Goal: Task Accomplishment & Management: Complete application form

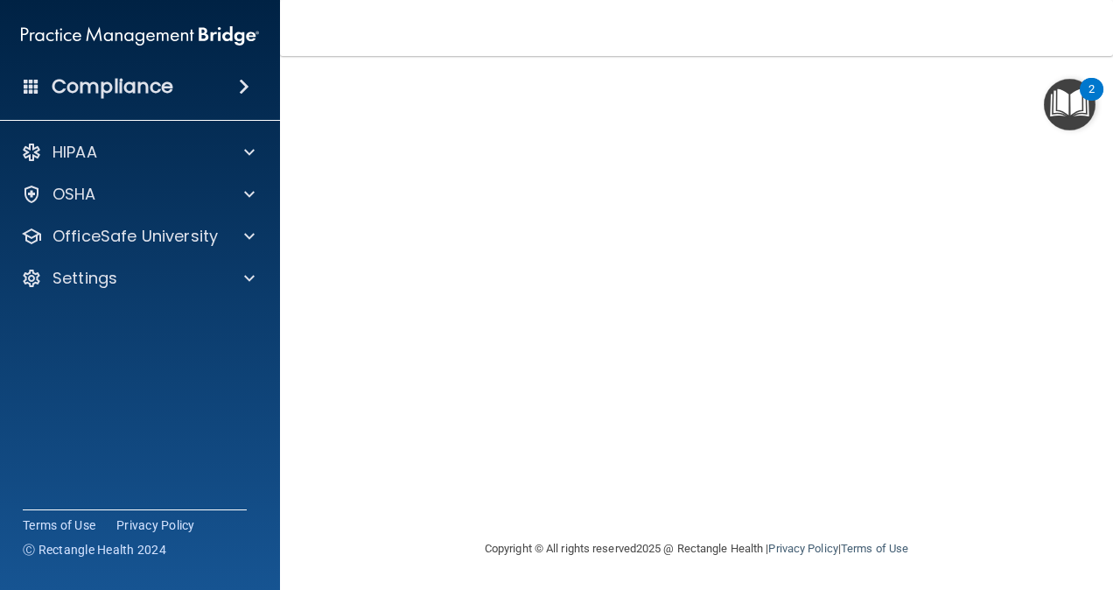
scroll to position [54, 0]
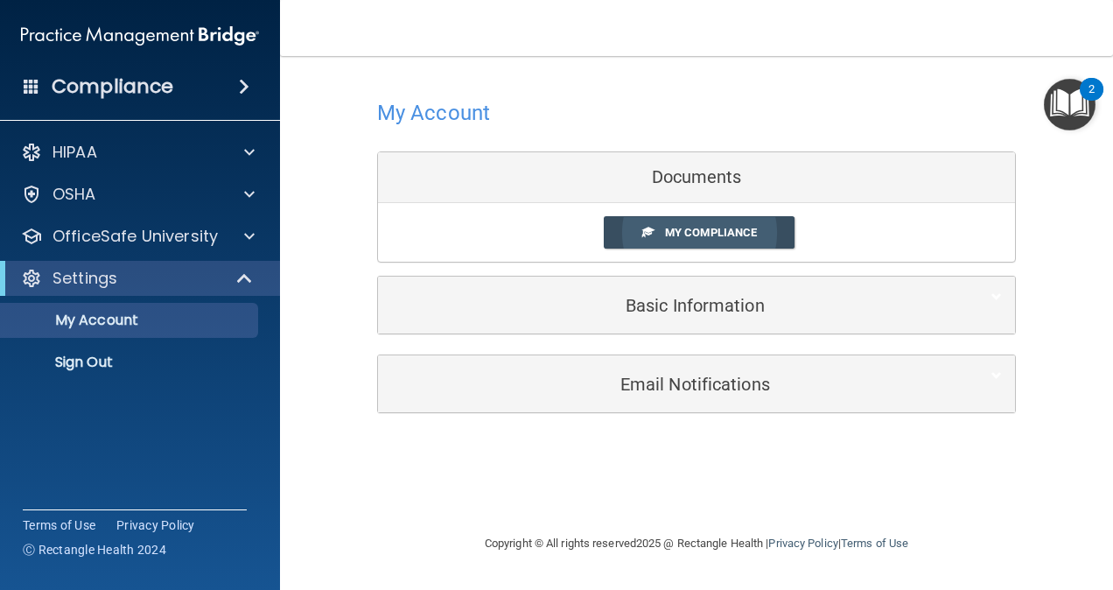
click at [702, 237] on span "My Compliance" at bounding box center [711, 232] width 92 height 13
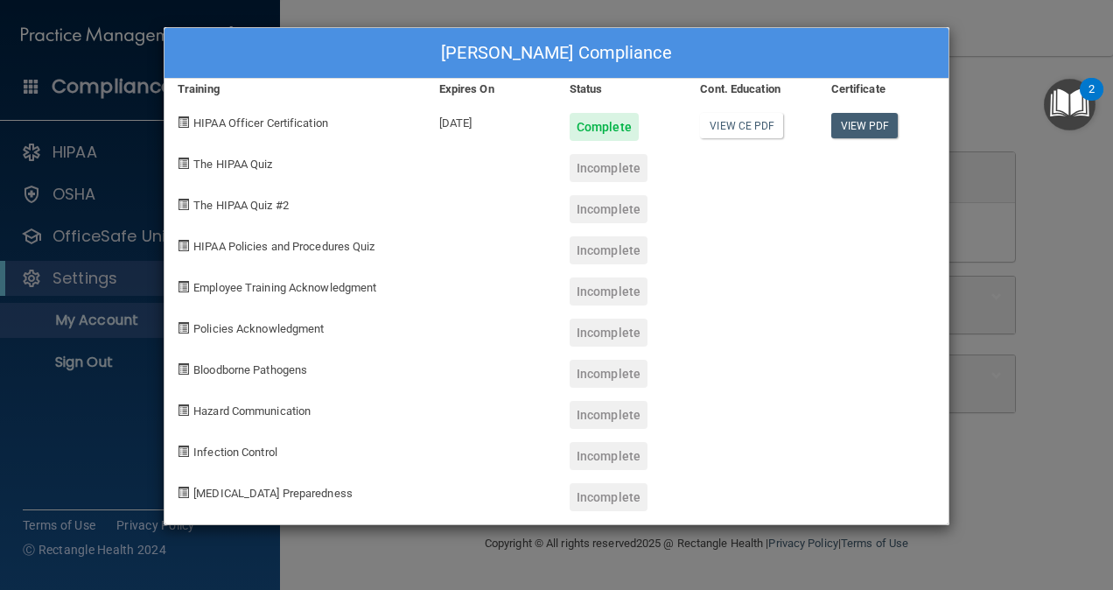
click at [980, 175] on div "Amy Evans's Compliance Training Expires On Status Cont. Education Certificate H…" at bounding box center [556, 295] width 1113 height 590
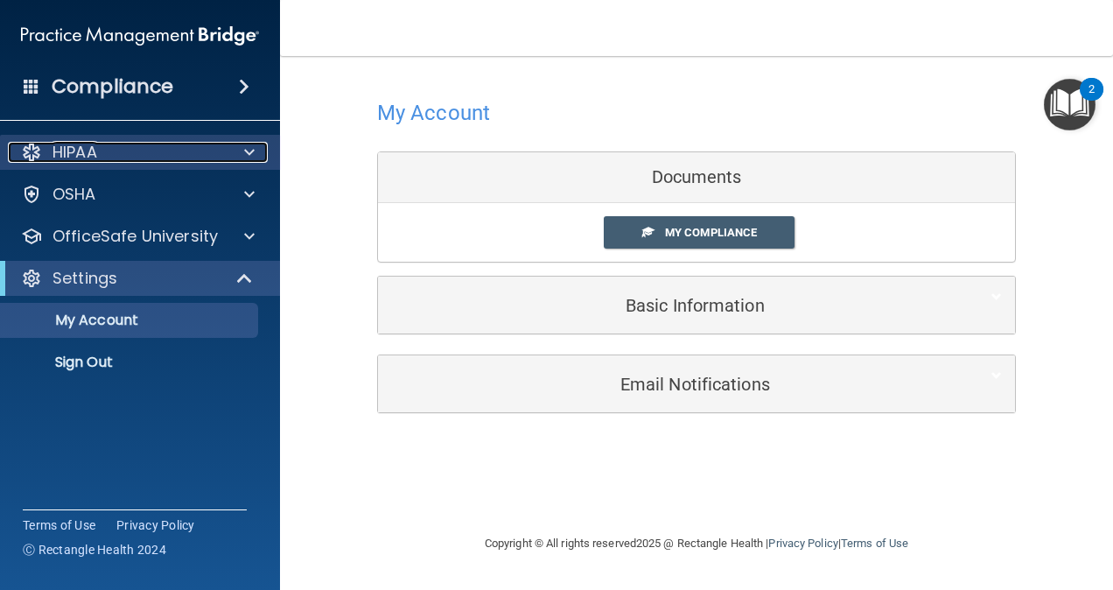
click at [113, 147] on div "HIPAA" at bounding box center [116, 152] width 217 height 21
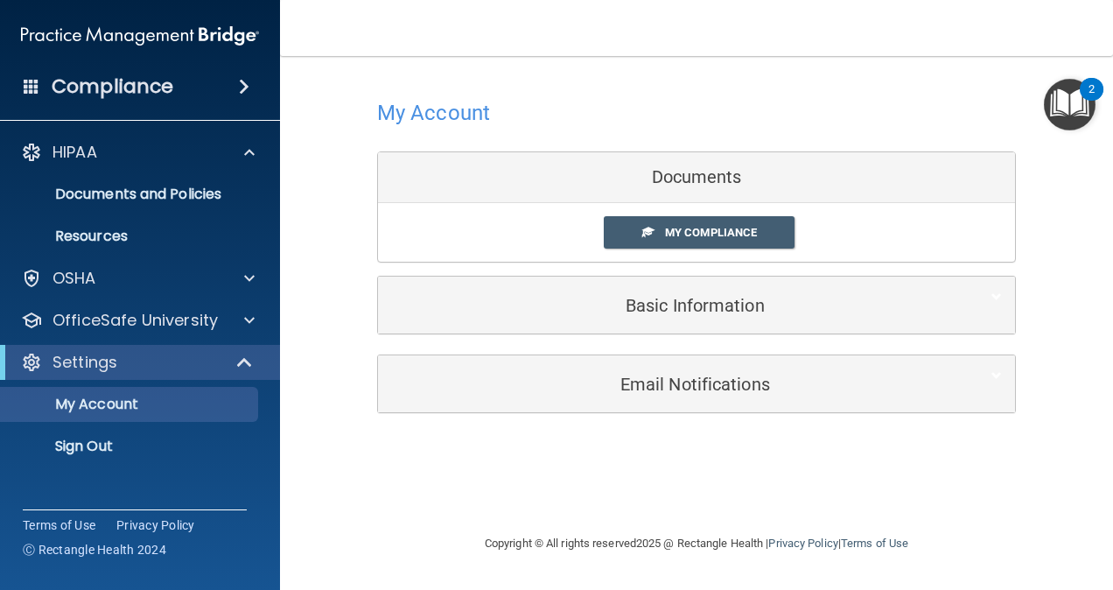
click at [121, 90] on h4 "Compliance" at bounding box center [113, 86] width 122 height 25
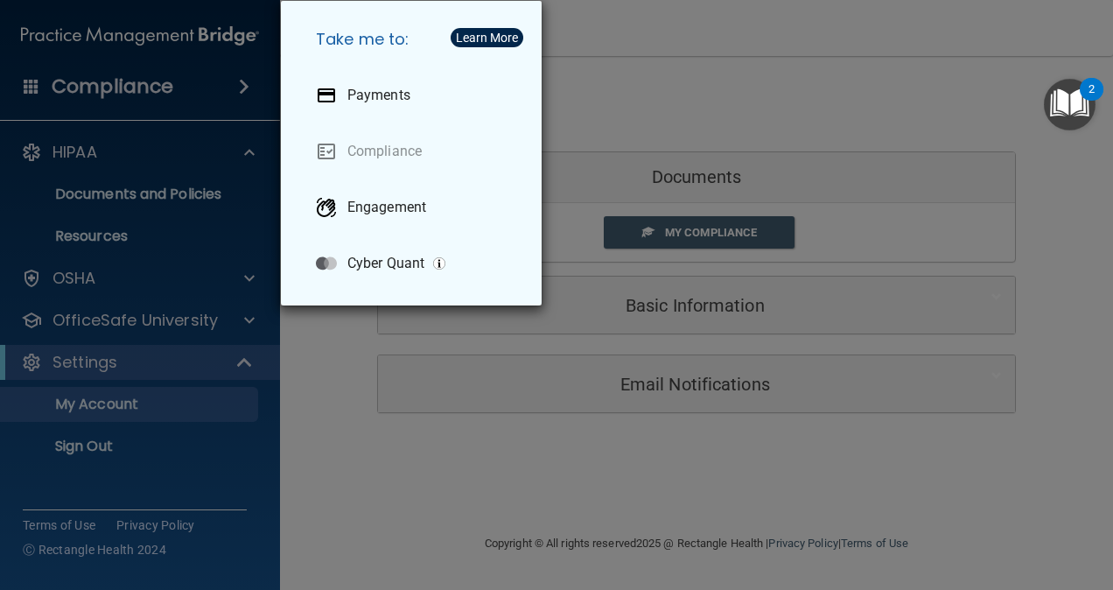
click at [151, 36] on div "Take me to: Payments Compliance Engagement Cyber Quant" at bounding box center [556, 295] width 1113 height 590
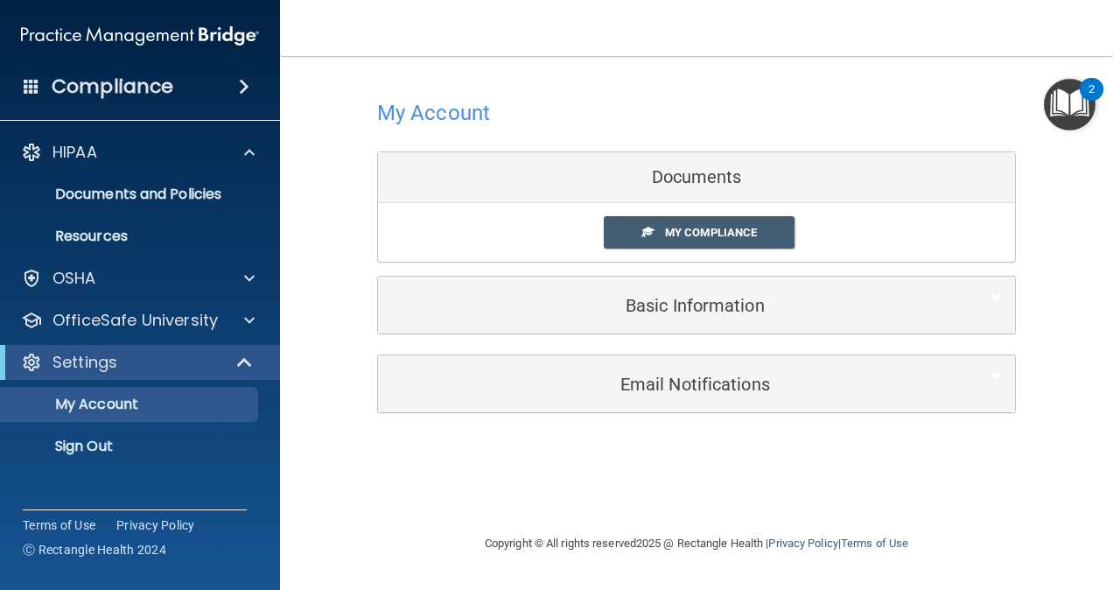
click at [151, 36] on img at bounding box center [140, 35] width 238 height 35
click at [239, 86] on span at bounding box center [244, 86] width 11 height 21
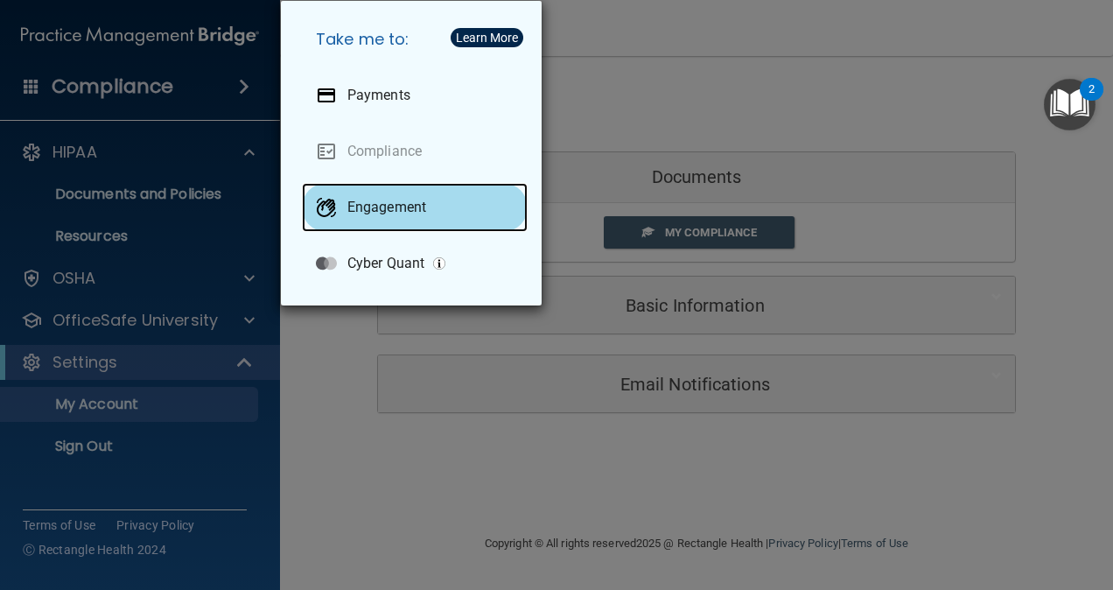
click at [382, 215] on p "Engagement" at bounding box center [387, 208] width 79 height 18
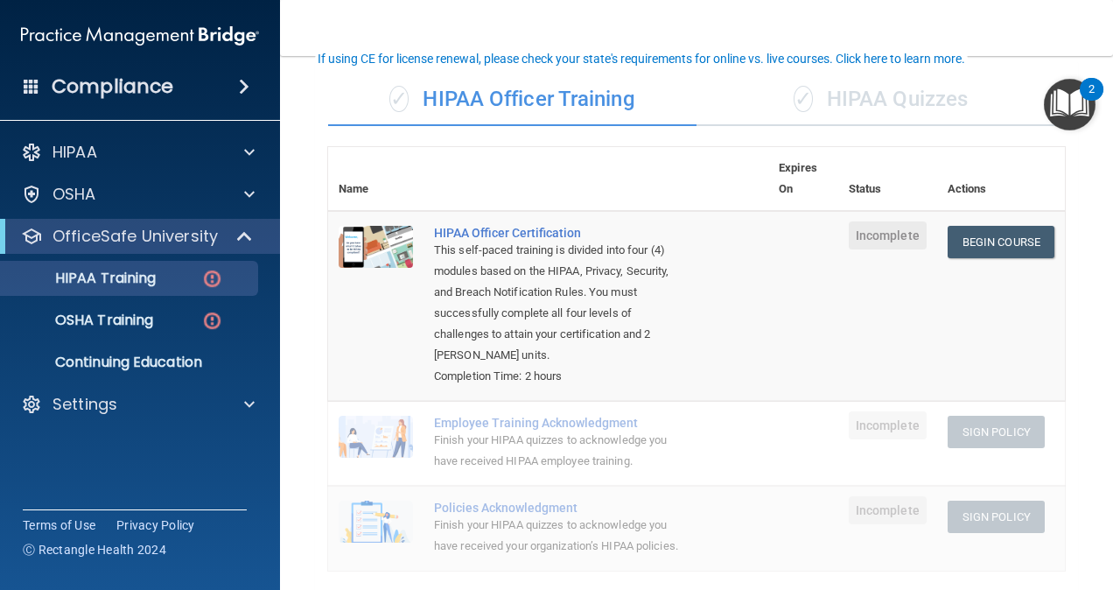
scroll to position [119, 0]
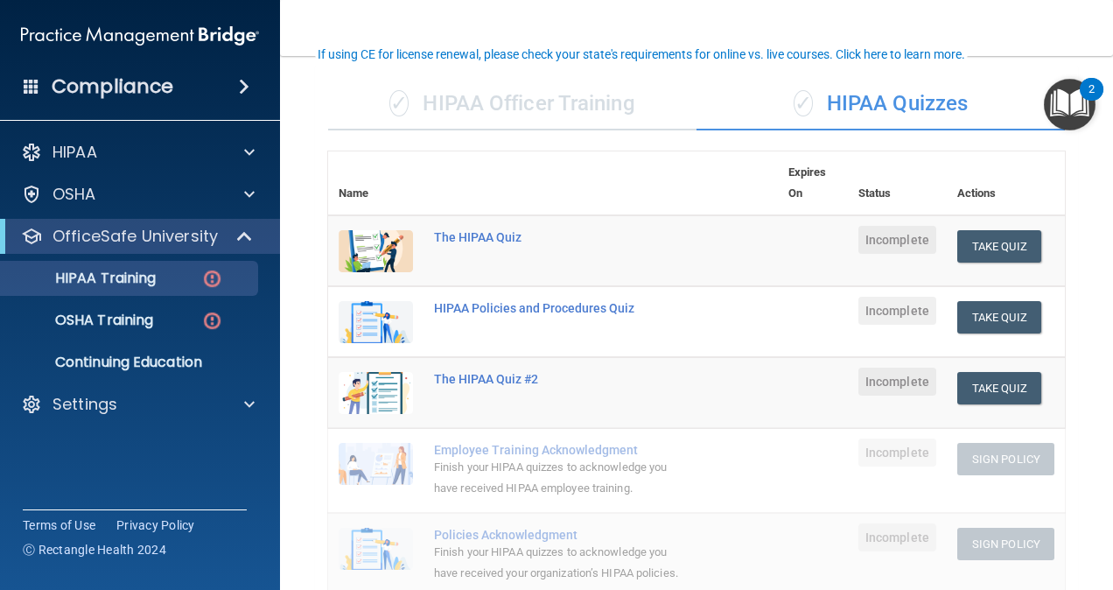
scroll to position [132, 0]
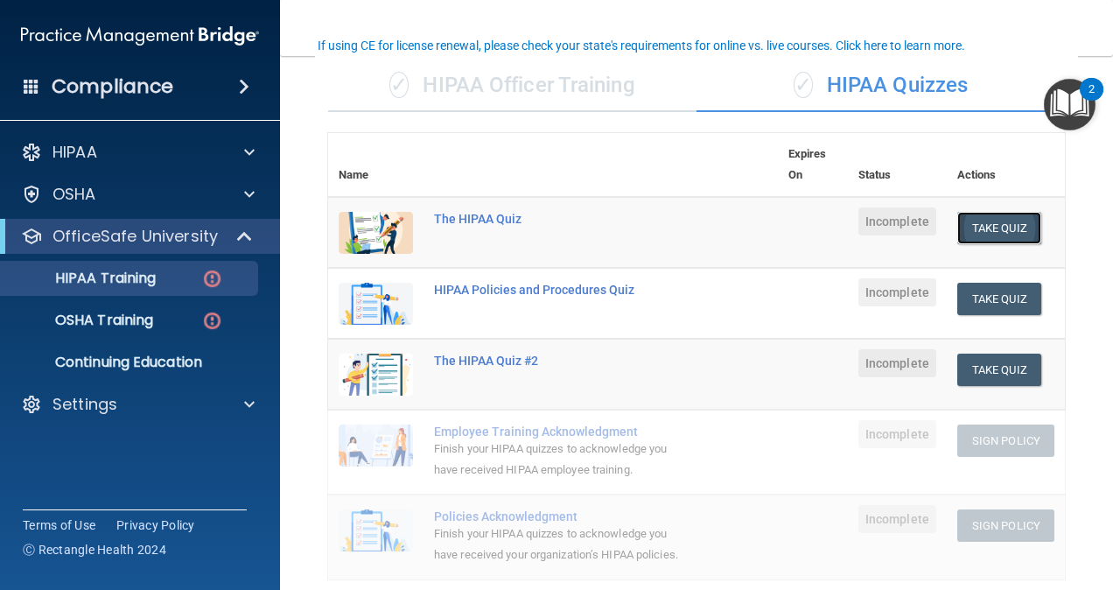
click at [998, 218] on button "Take Quiz" at bounding box center [1000, 228] width 84 height 32
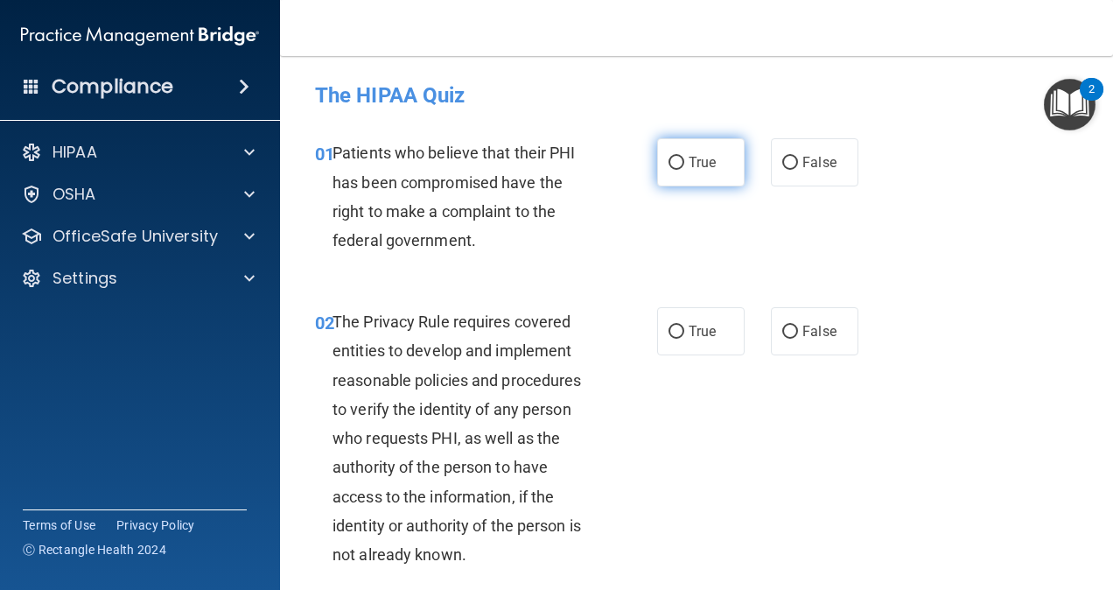
click at [689, 157] on span "True" at bounding box center [702, 162] width 27 height 17
click at [682, 157] on input "True" at bounding box center [677, 163] width 16 height 13
radio input "true"
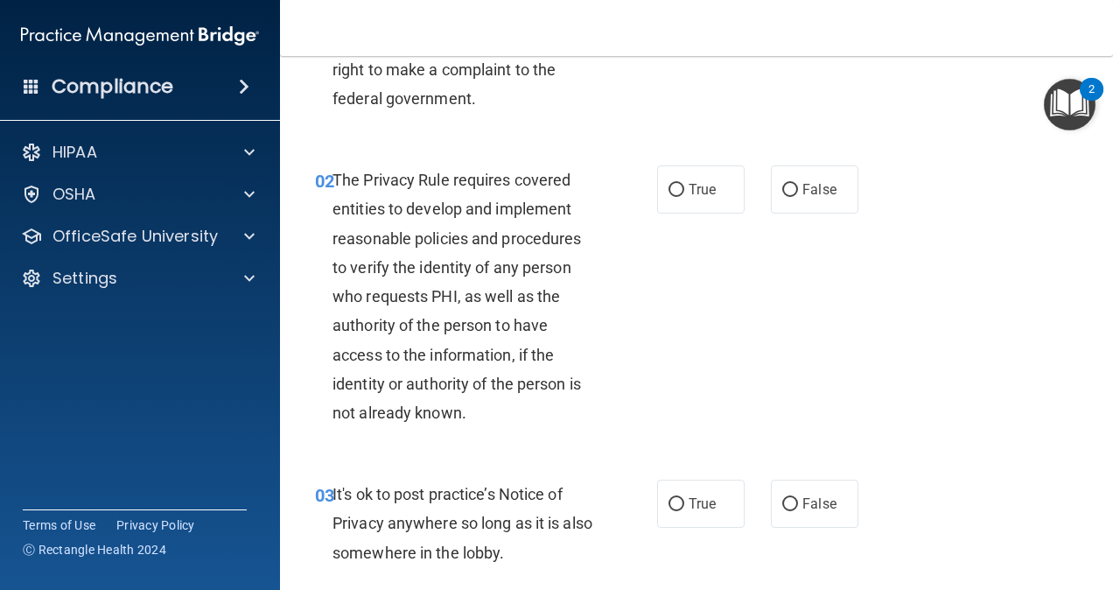
scroll to position [144, 0]
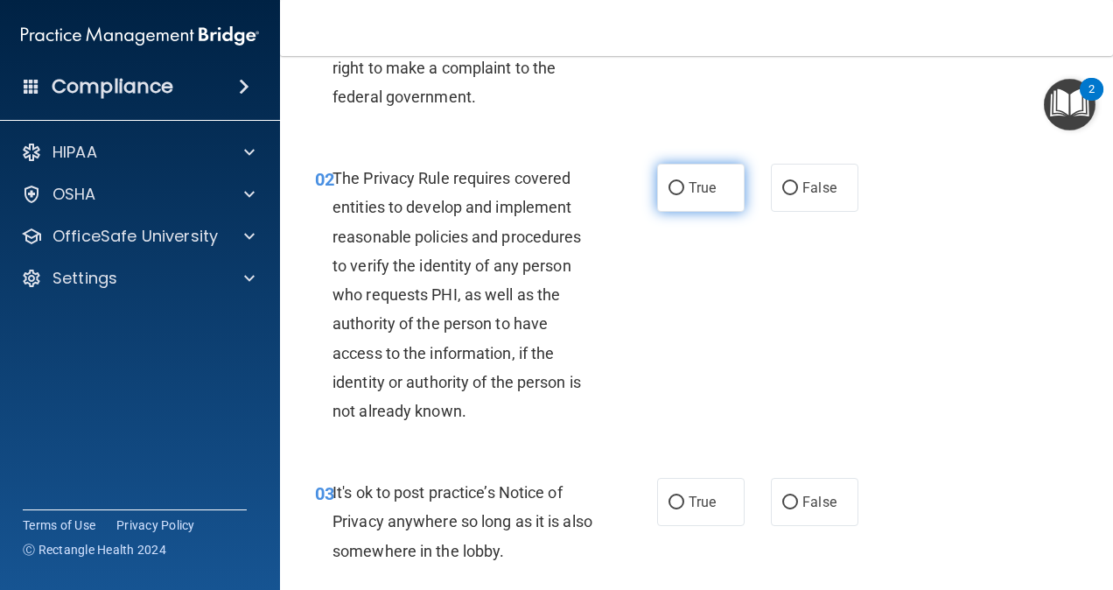
click at [689, 190] on span "True" at bounding box center [702, 187] width 27 height 17
click at [685, 190] on input "True" at bounding box center [677, 188] width 16 height 13
radio input "true"
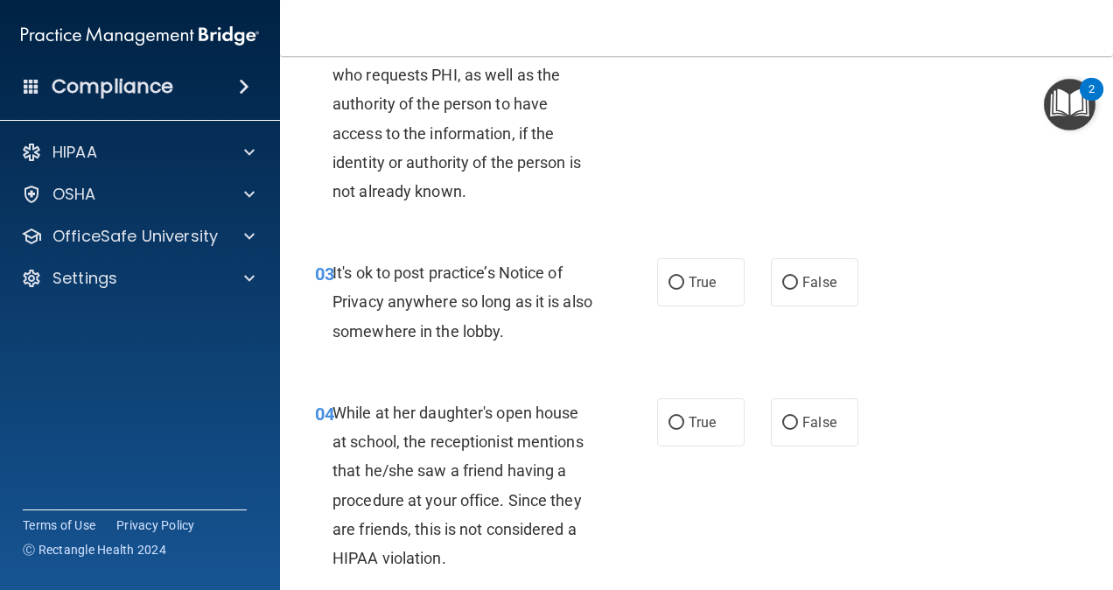
scroll to position [365, 0]
click at [695, 274] on span "True" at bounding box center [702, 280] width 27 height 17
click at [685, 275] on input "True" at bounding box center [677, 281] width 16 height 13
radio input "true"
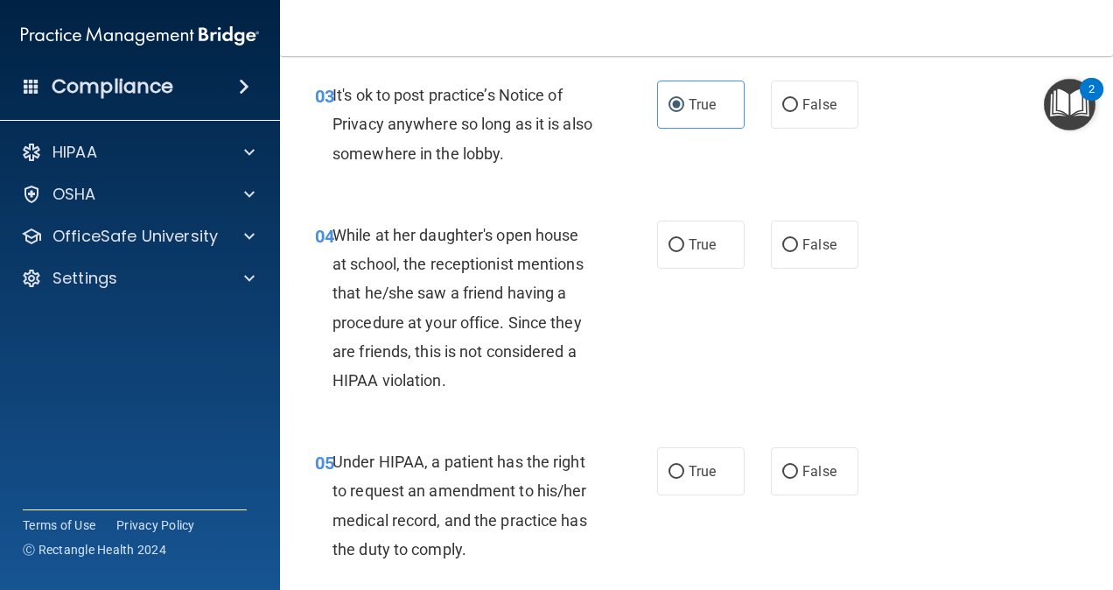
scroll to position [551, 0]
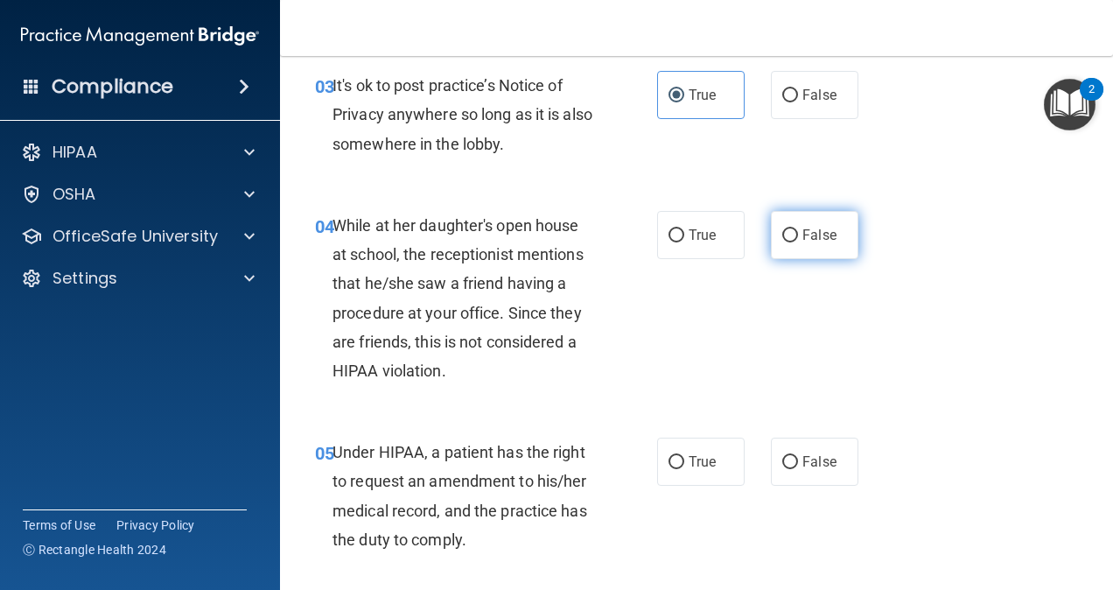
click at [793, 238] on label "False" at bounding box center [815, 235] width 88 height 48
click at [793, 238] on input "False" at bounding box center [791, 235] width 16 height 13
radio input "true"
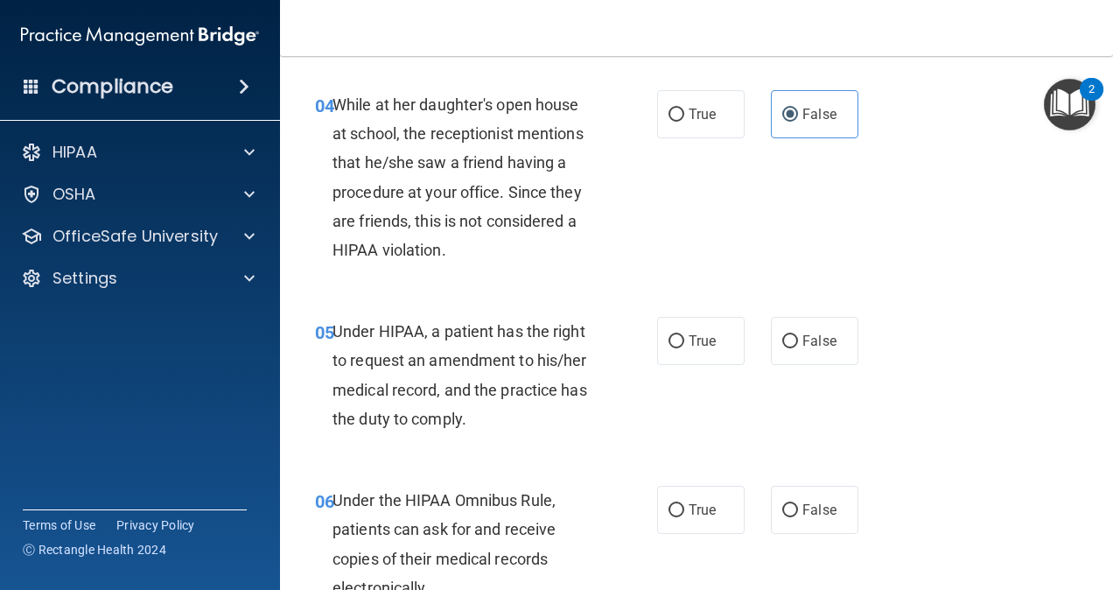
scroll to position [784, 0]
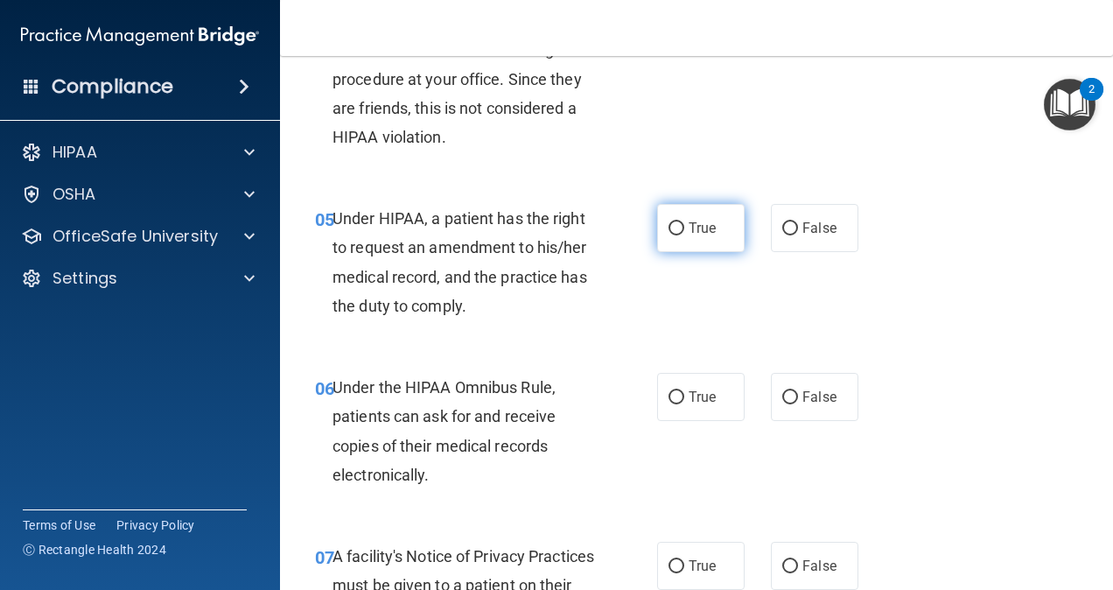
click at [676, 238] on label "True" at bounding box center [701, 228] width 88 height 48
click at [676, 235] on input "True" at bounding box center [677, 228] width 16 height 13
radio input "true"
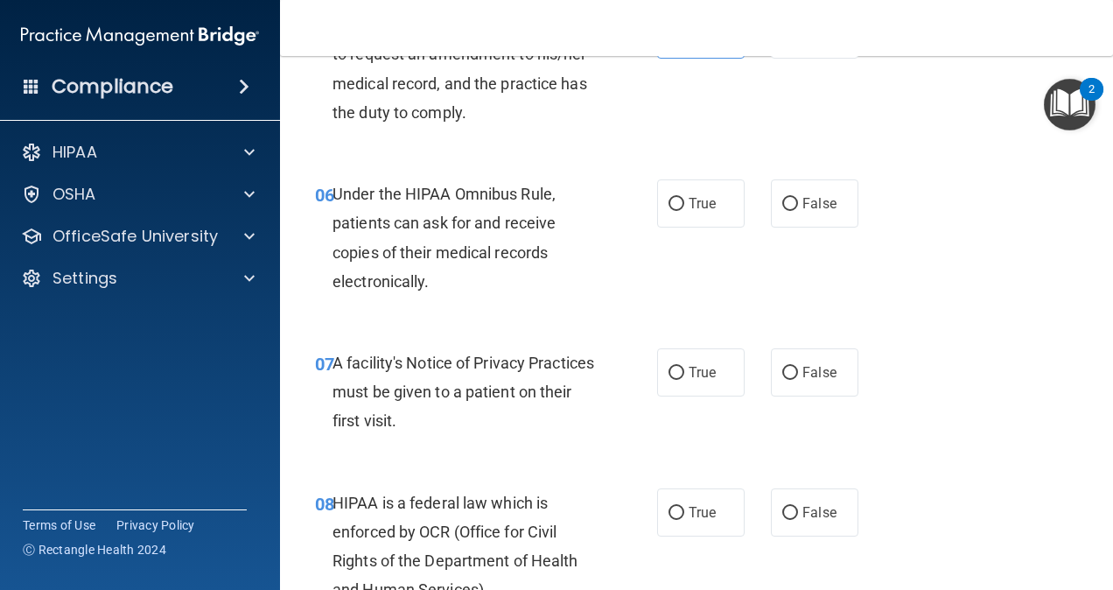
scroll to position [979, 0]
click at [685, 211] on label "True" at bounding box center [701, 203] width 88 height 48
click at [685, 210] on input "True" at bounding box center [677, 203] width 16 height 13
radio input "true"
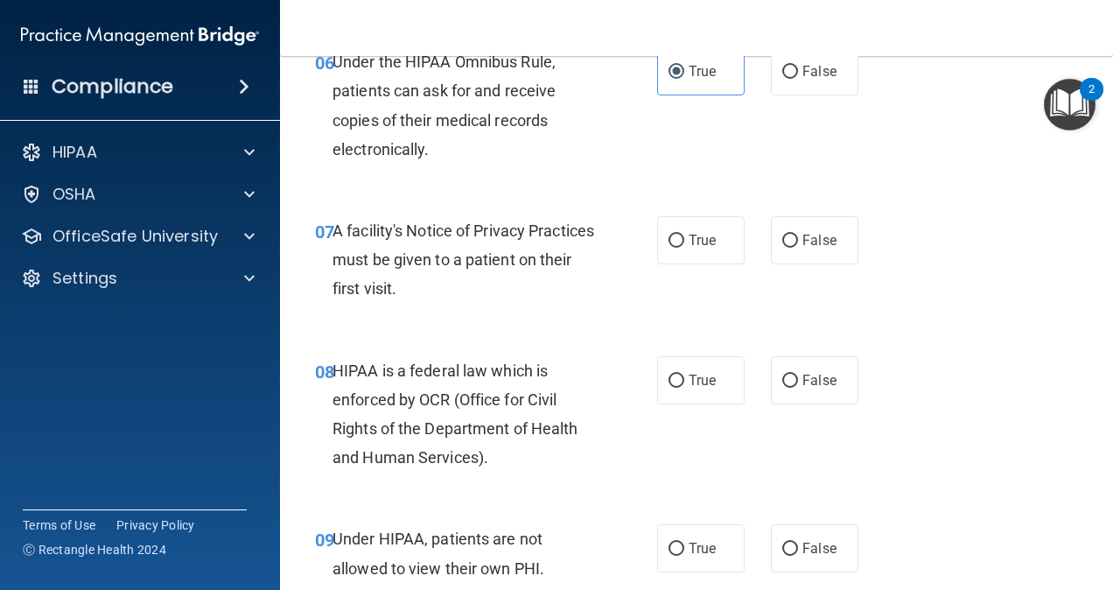
scroll to position [1118, 0]
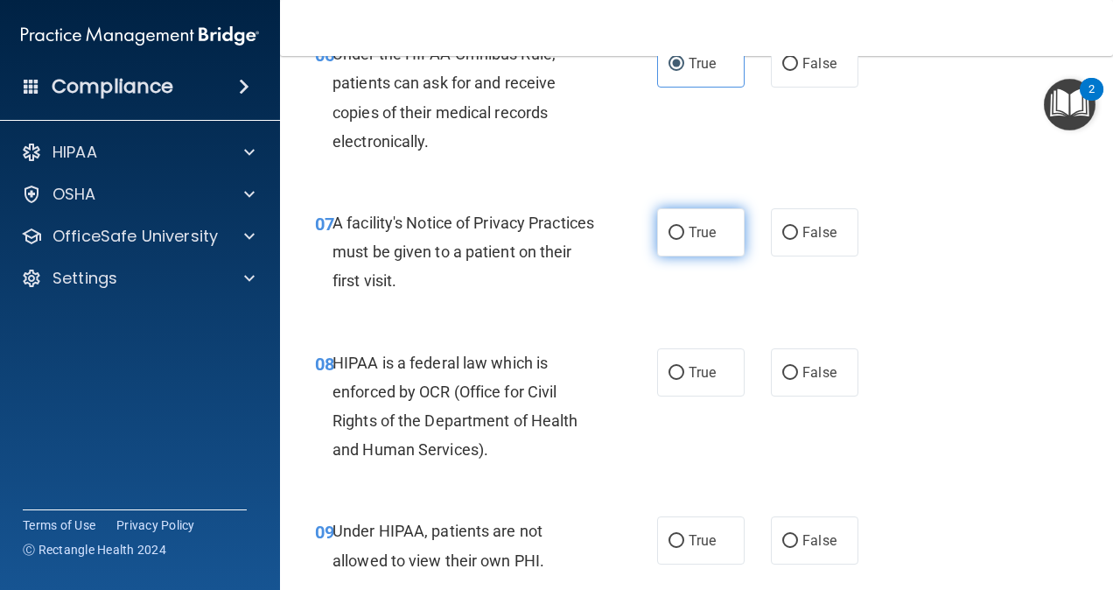
click at [713, 236] on label "True" at bounding box center [701, 232] width 88 height 48
click at [685, 236] on input "True" at bounding box center [677, 233] width 16 height 13
radio input "true"
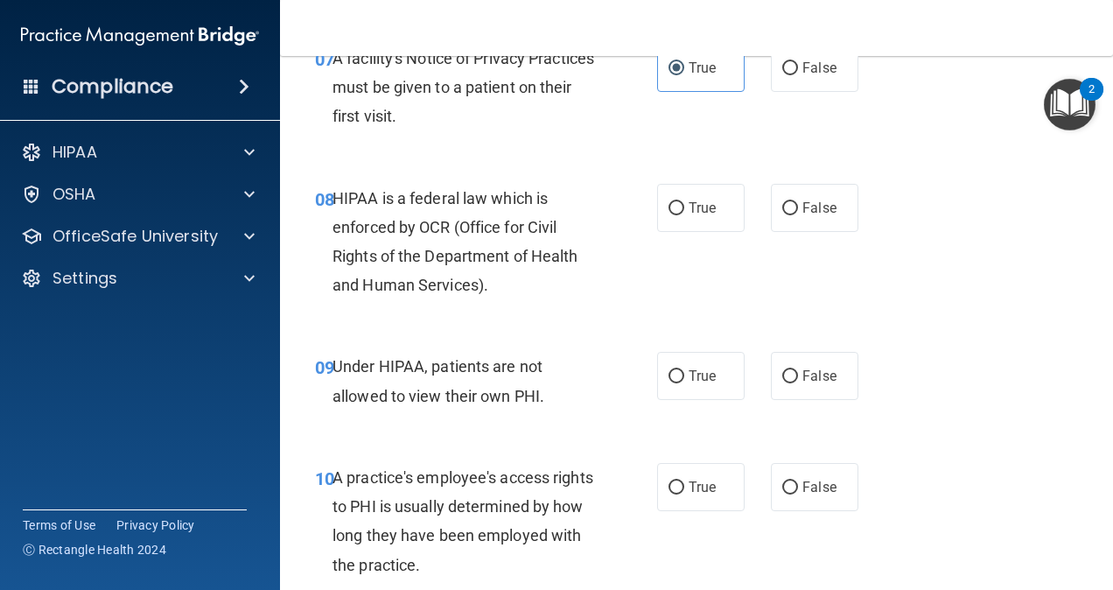
scroll to position [1283, 0]
click at [707, 205] on span "True" at bounding box center [702, 207] width 27 height 17
click at [685, 205] on input "True" at bounding box center [677, 207] width 16 height 13
radio input "true"
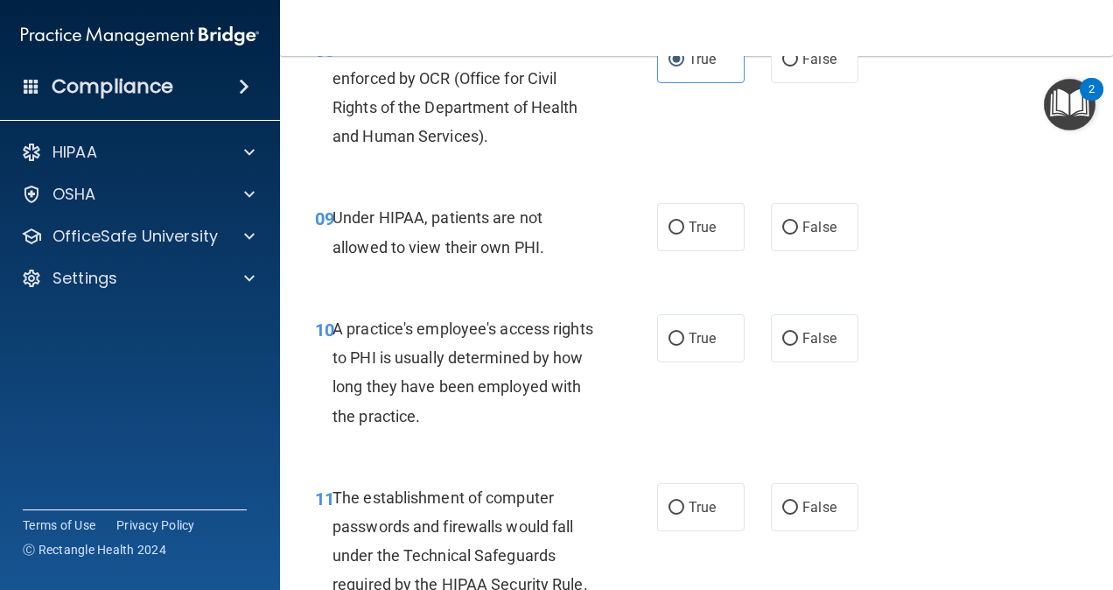
scroll to position [1432, 0]
click at [793, 231] on label "False" at bounding box center [815, 226] width 88 height 48
click at [793, 231] on input "False" at bounding box center [791, 227] width 16 height 13
radio input "true"
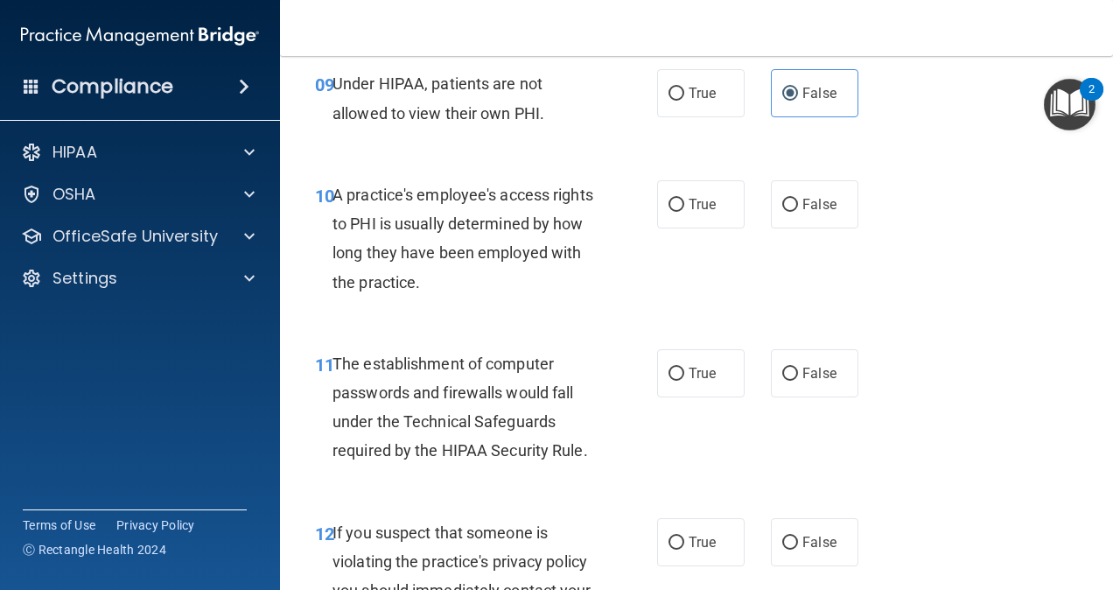
scroll to position [1572, 0]
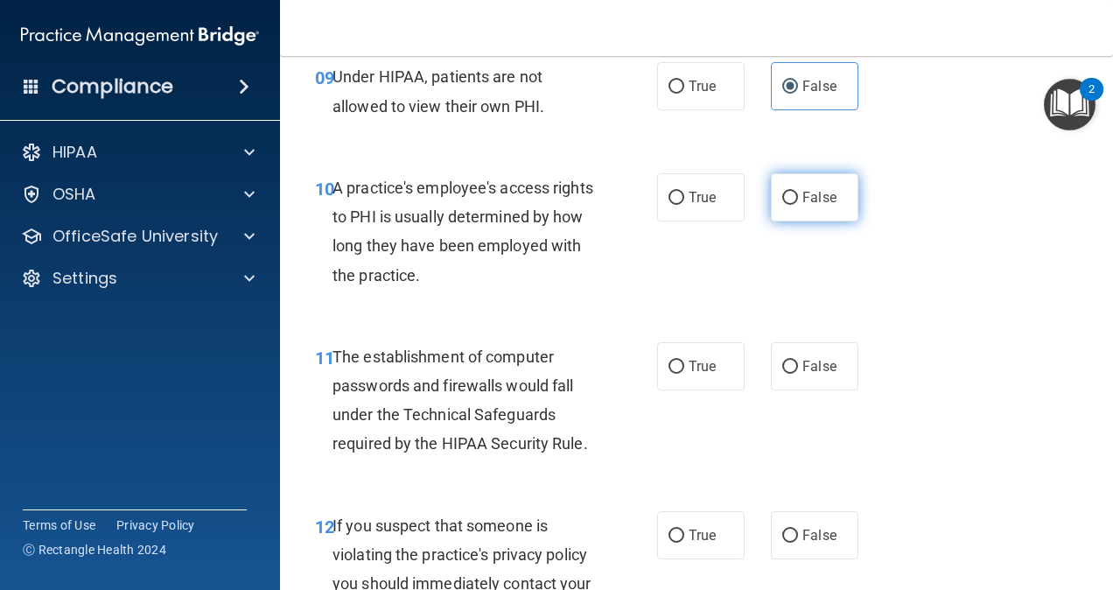
click at [803, 204] on span "False" at bounding box center [820, 197] width 34 height 17
click at [798, 204] on input "False" at bounding box center [791, 198] width 16 height 13
radio input "true"
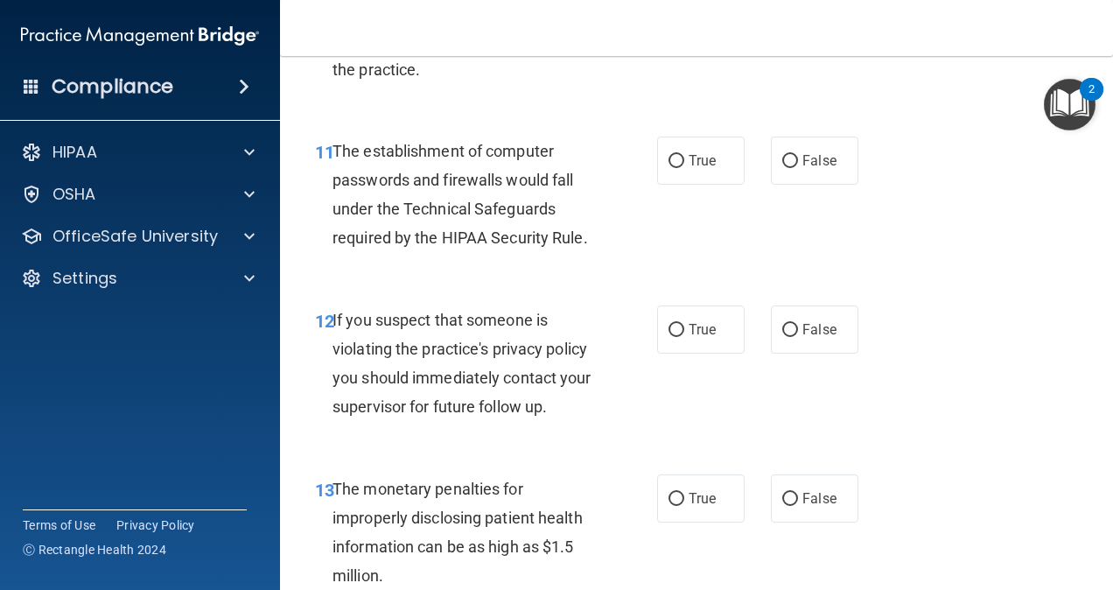
scroll to position [1779, 0]
click at [697, 158] on span "True" at bounding box center [702, 159] width 27 height 17
click at [685, 158] on input "True" at bounding box center [677, 160] width 16 height 13
radio input "true"
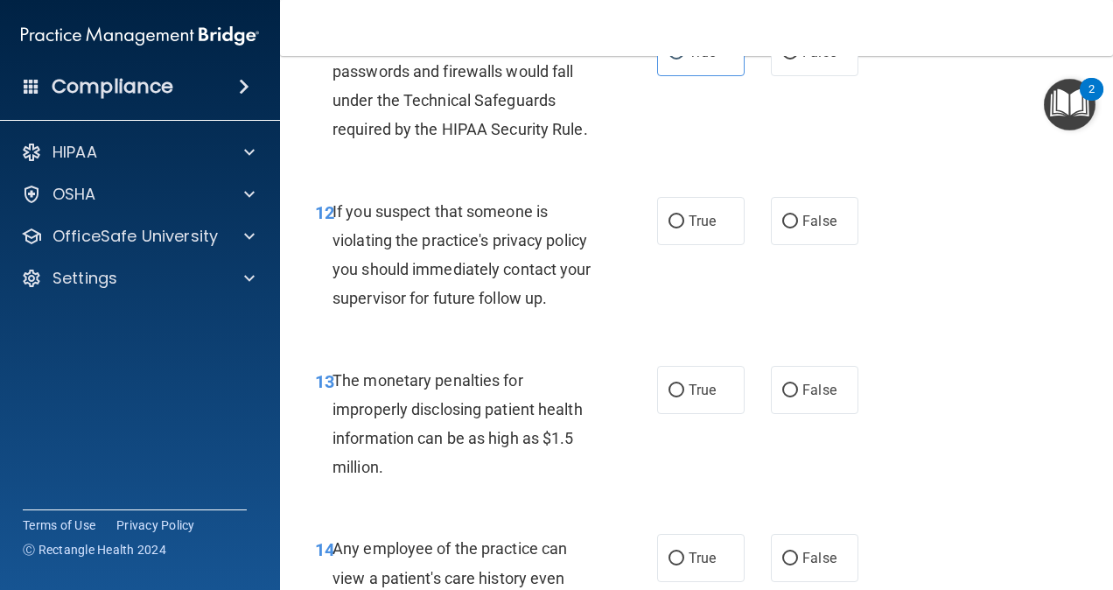
scroll to position [1887, 0]
click at [693, 221] on span "True" at bounding box center [702, 220] width 27 height 17
click at [685, 221] on input "True" at bounding box center [677, 220] width 16 height 13
radio input "true"
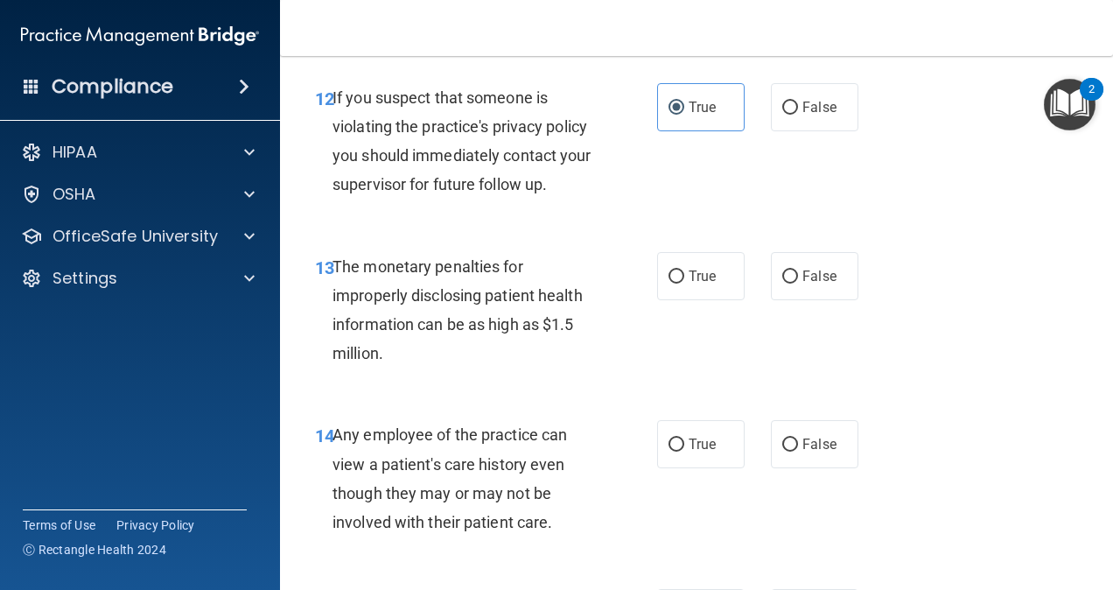
scroll to position [2001, 0]
click at [700, 273] on span "True" at bounding box center [702, 275] width 27 height 17
click at [685, 273] on input "True" at bounding box center [677, 276] width 16 height 13
radio input "true"
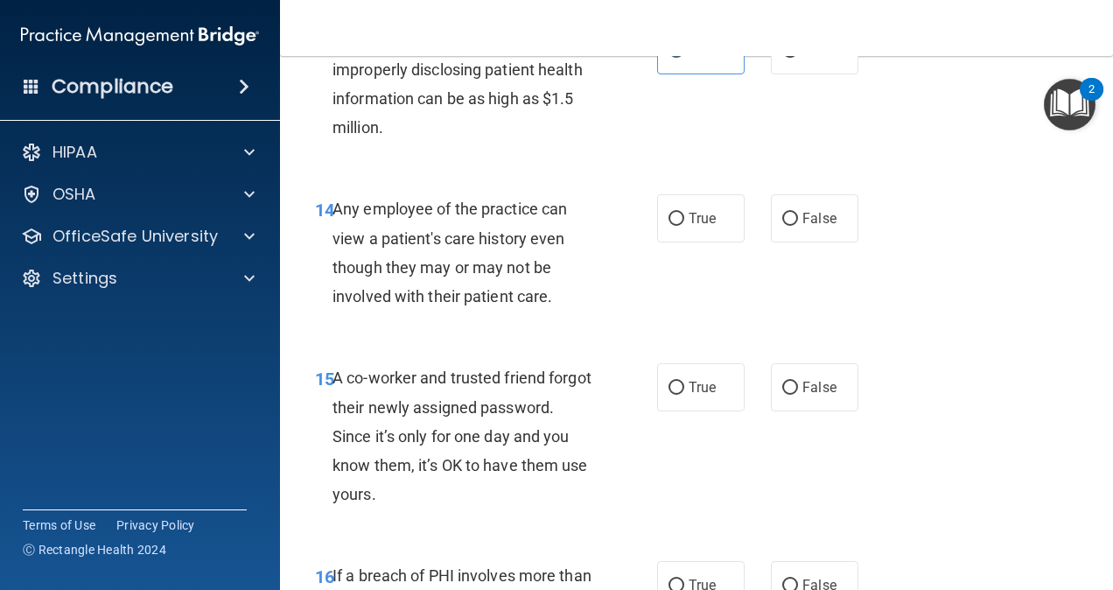
scroll to position [2230, 0]
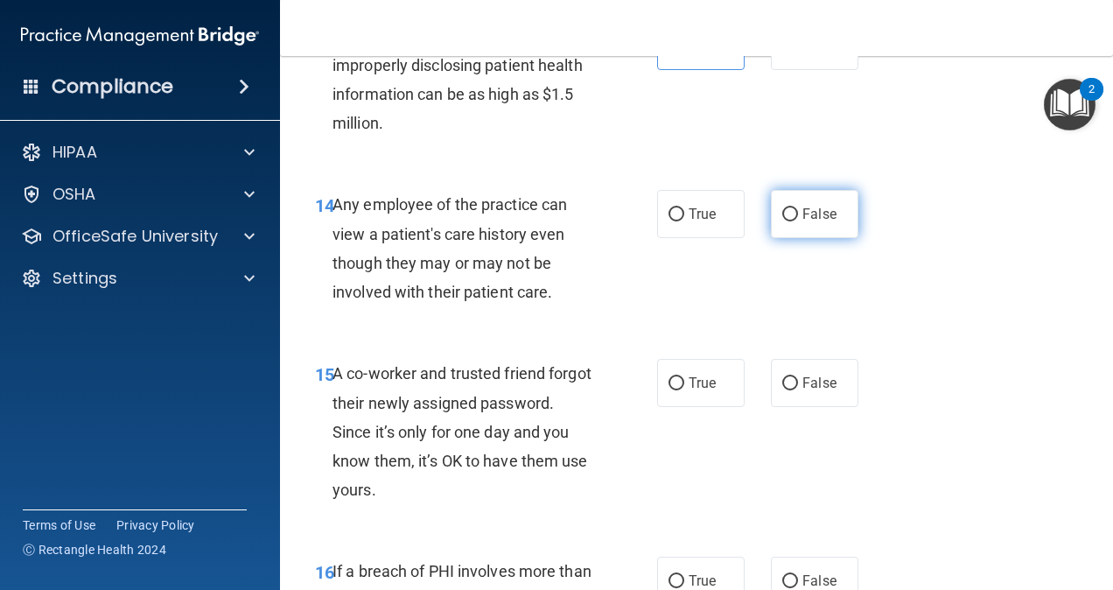
click at [810, 221] on span "False" at bounding box center [820, 214] width 34 height 17
click at [798, 221] on input "False" at bounding box center [791, 214] width 16 height 13
radio input "true"
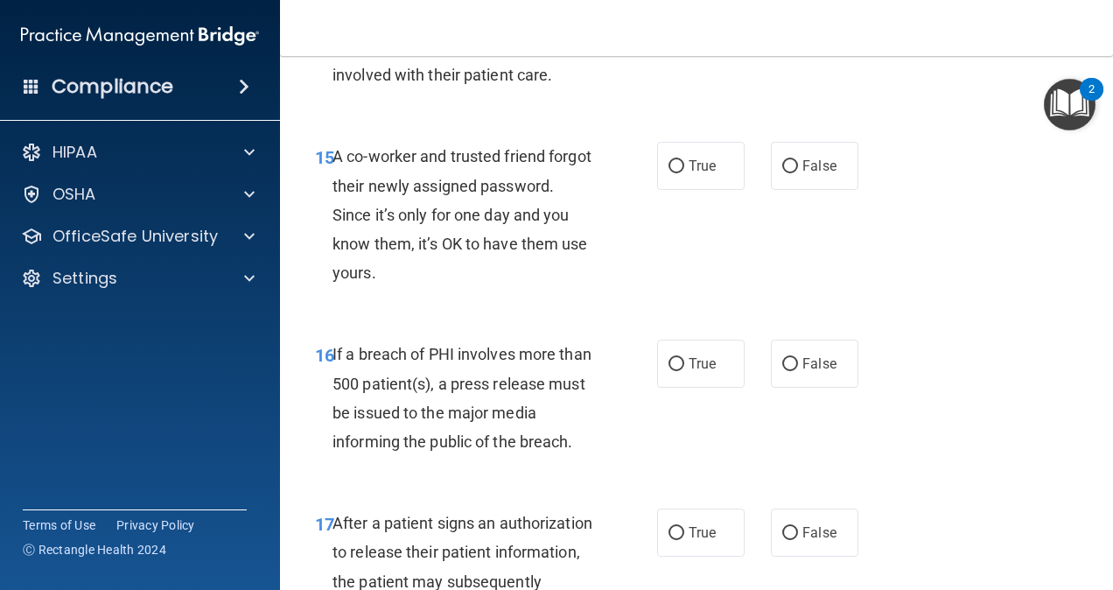
scroll to position [2448, 0]
click at [792, 154] on label "False" at bounding box center [815, 165] width 88 height 48
click at [792, 159] on input "False" at bounding box center [791, 165] width 16 height 13
radio input "true"
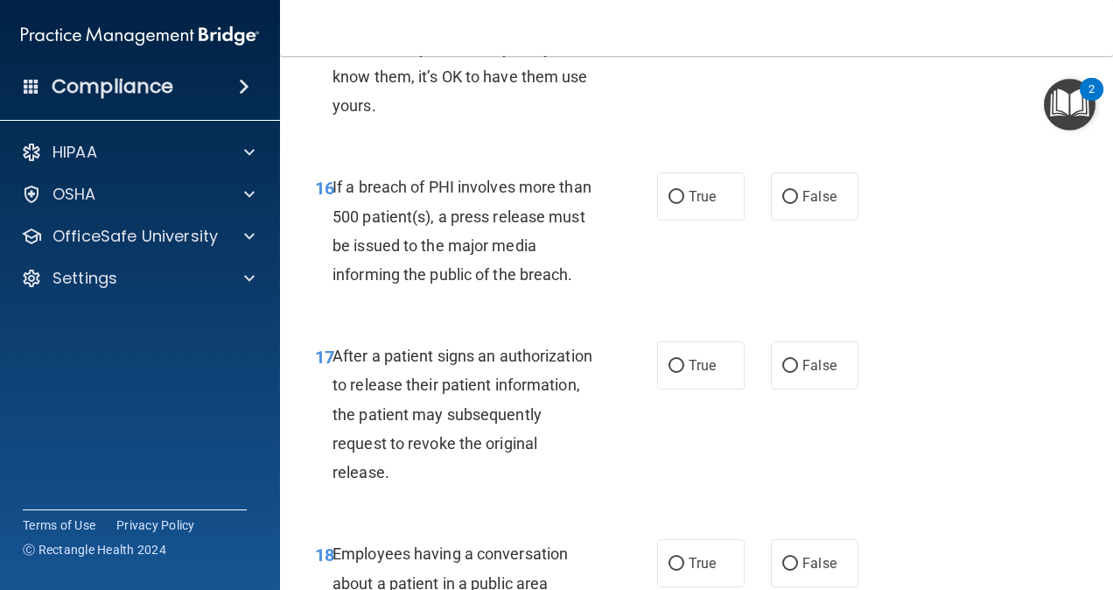
scroll to position [2616, 0]
click at [714, 196] on label "True" at bounding box center [701, 196] width 88 height 48
click at [685, 196] on input "True" at bounding box center [677, 196] width 16 height 13
radio input "true"
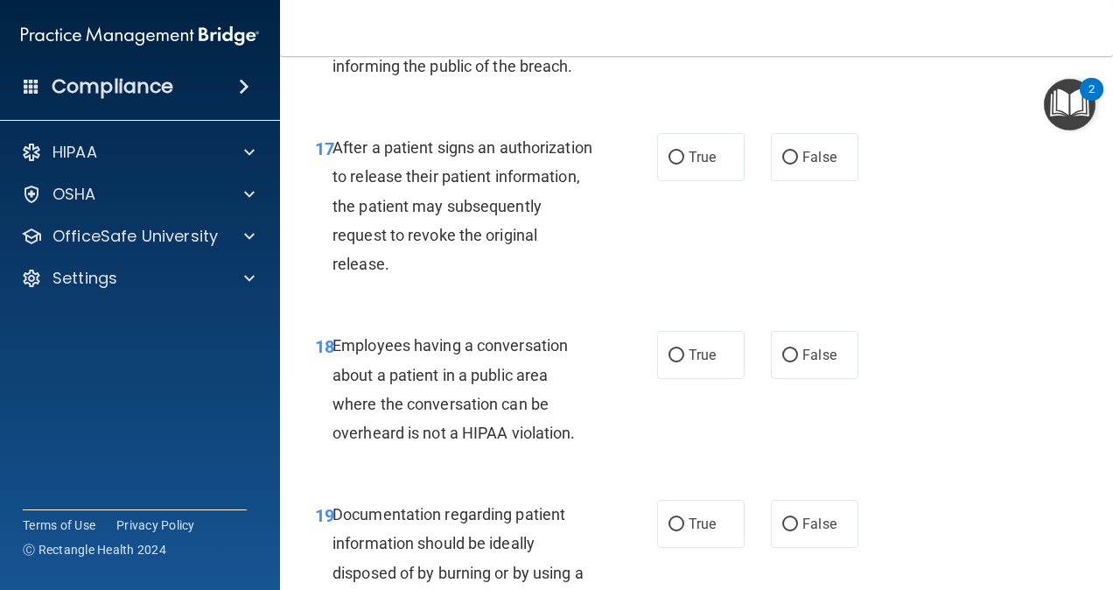
scroll to position [2824, 0]
click at [697, 157] on span "True" at bounding box center [702, 156] width 27 height 17
click at [685, 157] on input "True" at bounding box center [677, 157] width 16 height 13
radio input "true"
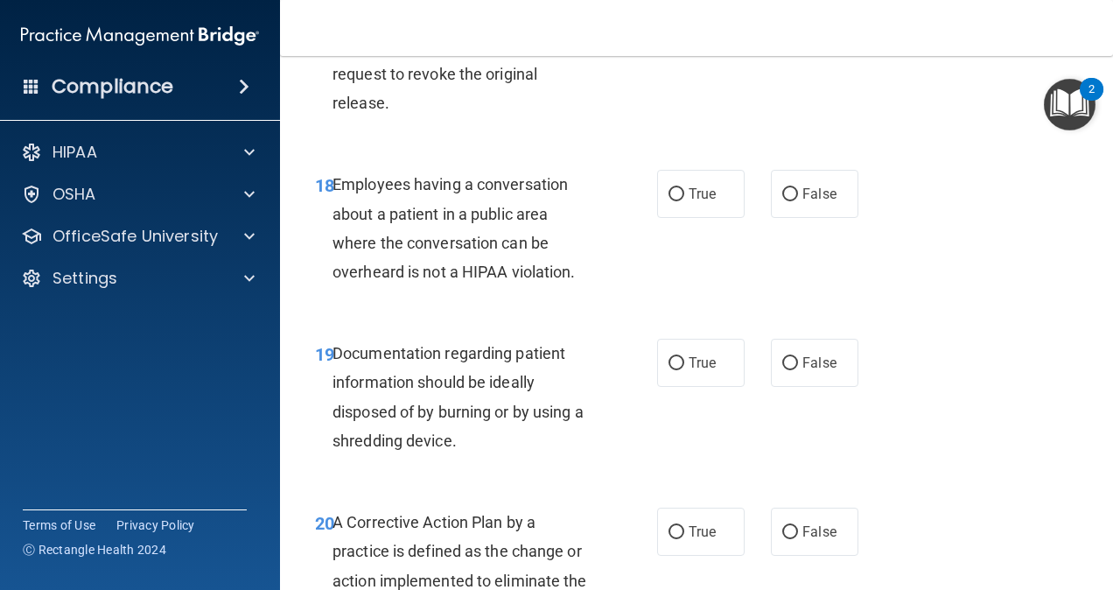
scroll to position [2989, 0]
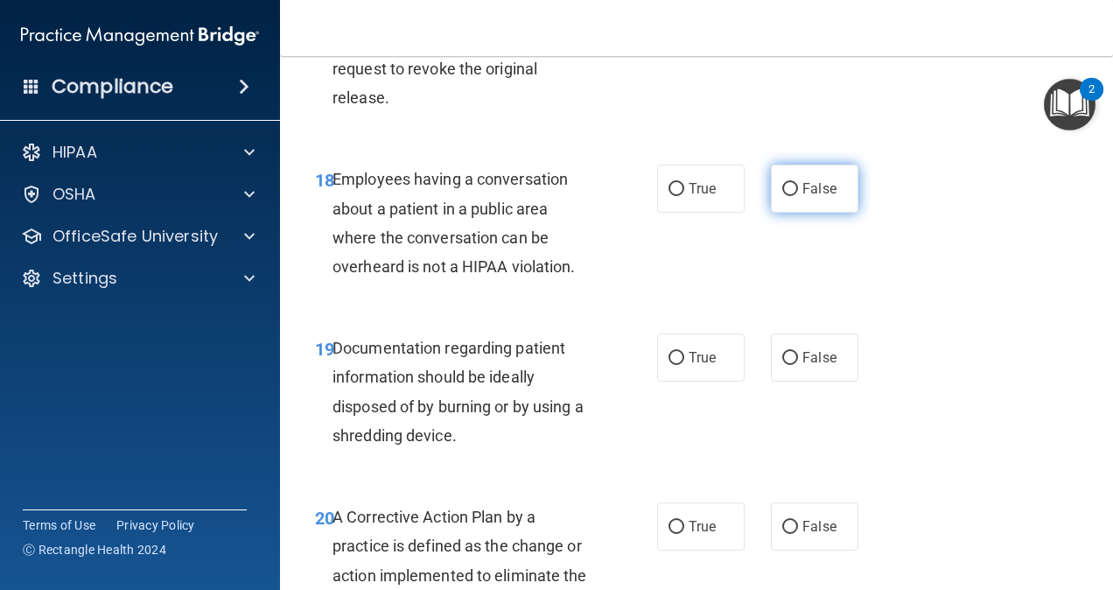
click at [791, 196] on label "False" at bounding box center [815, 189] width 88 height 48
click at [791, 196] on input "False" at bounding box center [791, 189] width 16 height 13
radio input "true"
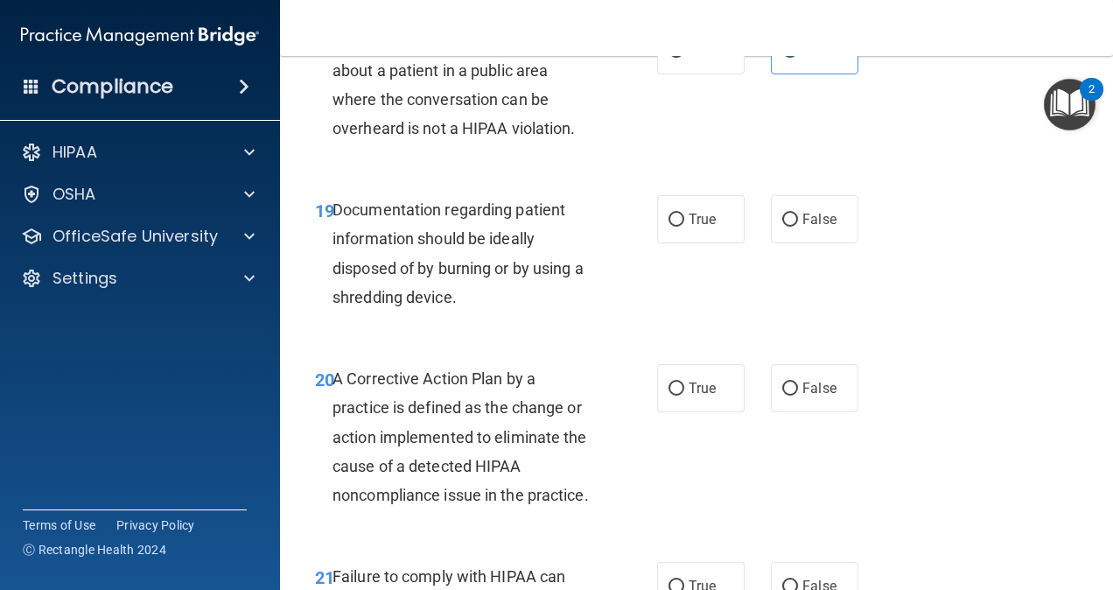
scroll to position [3132, 0]
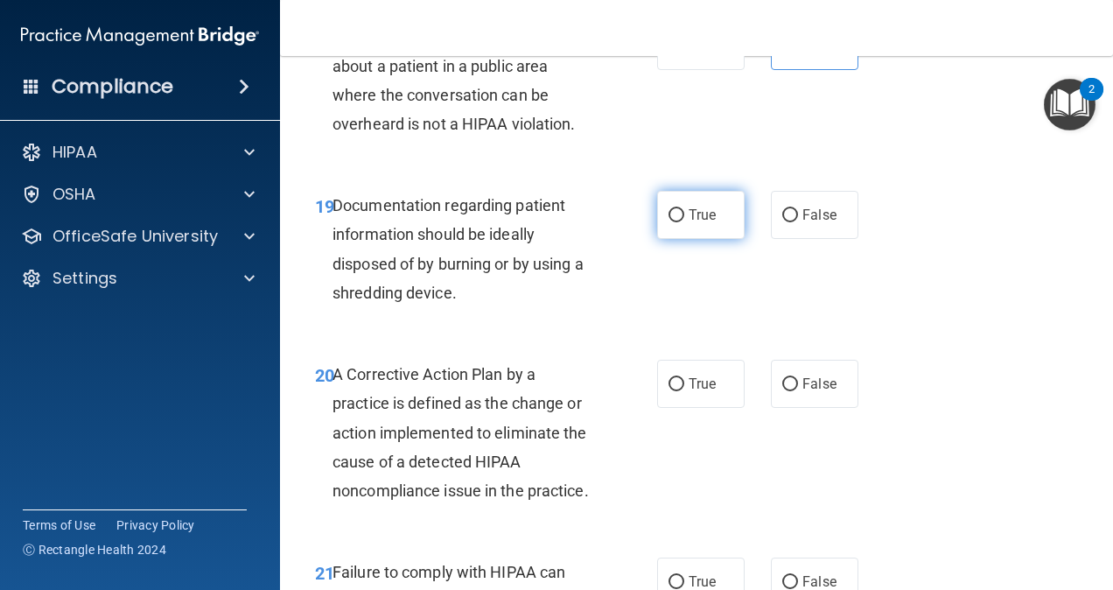
click at [702, 208] on span "True" at bounding box center [702, 215] width 27 height 17
click at [685, 209] on input "True" at bounding box center [677, 215] width 16 height 13
radio input "true"
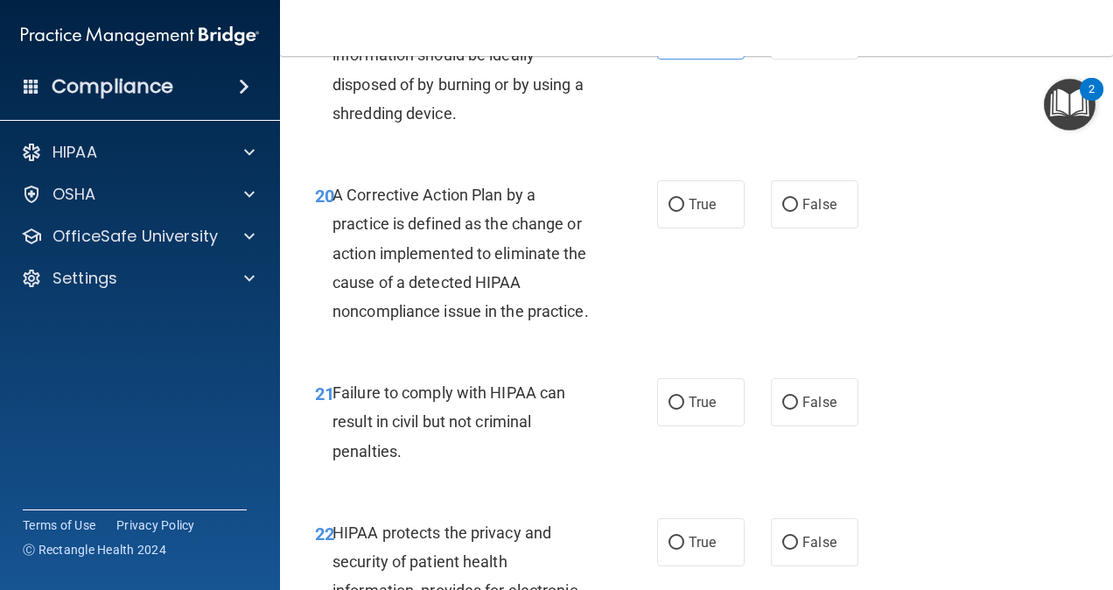
scroll to position [3312, 0]
click at [700, 208] on span "True" at bounding box center [702, 203] width 27 height 17
click at [685, 208] on input "True" at bounding box center [677, 204] width 16 height 13
radio input "true"
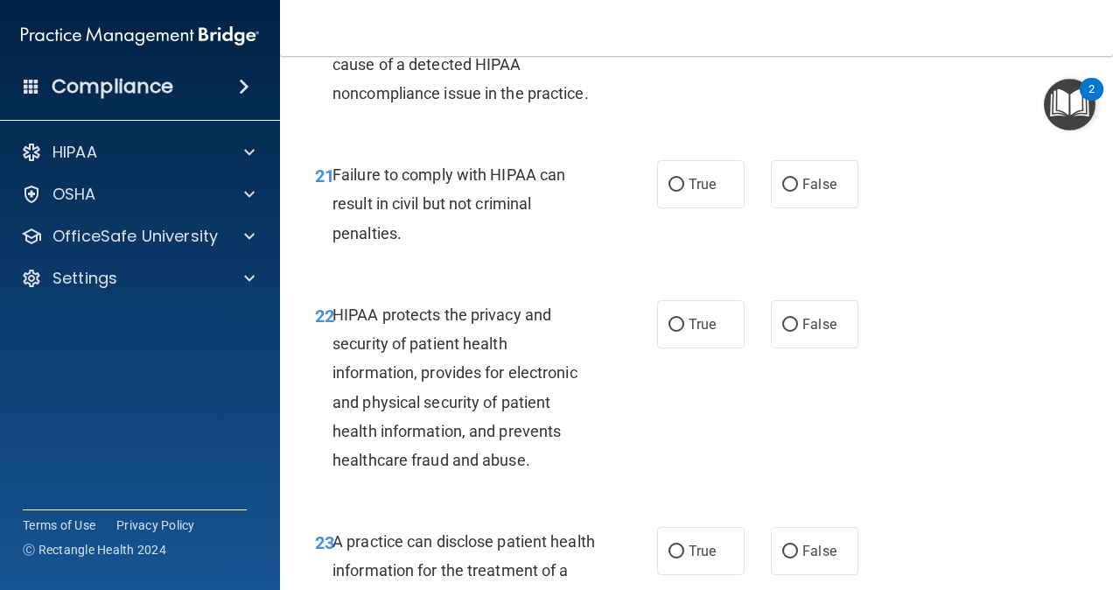
scroll to position [3524, 0]
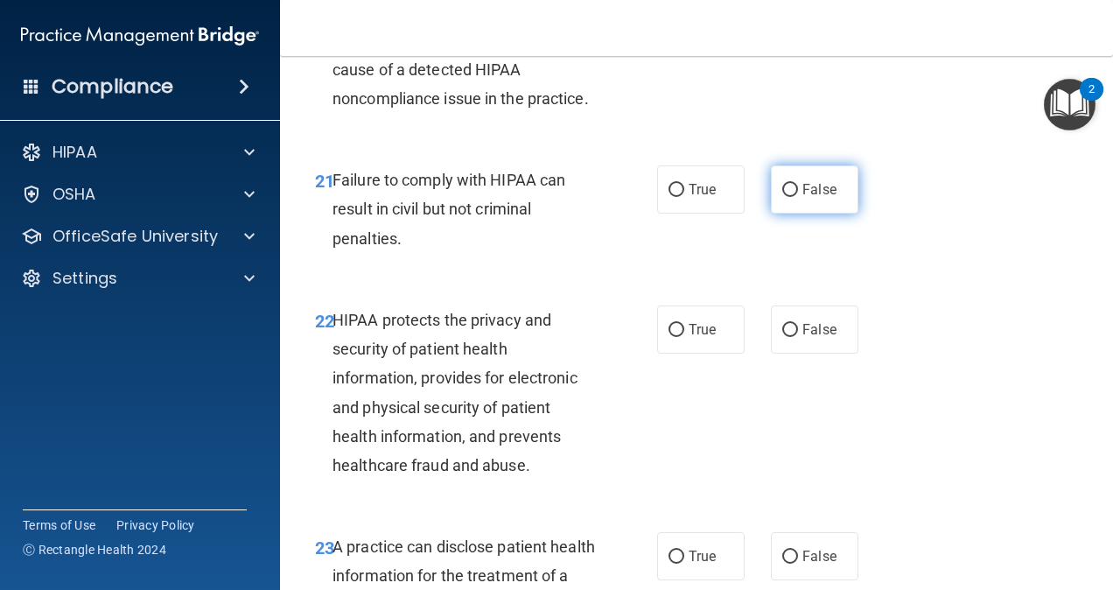
click at [793, 214] on label "False" at bounding box center [815, 189] width 88 height 48
click at [793, 197] on input "False" at bounding box center [791, 190] width 16 height 13
radio input "true"
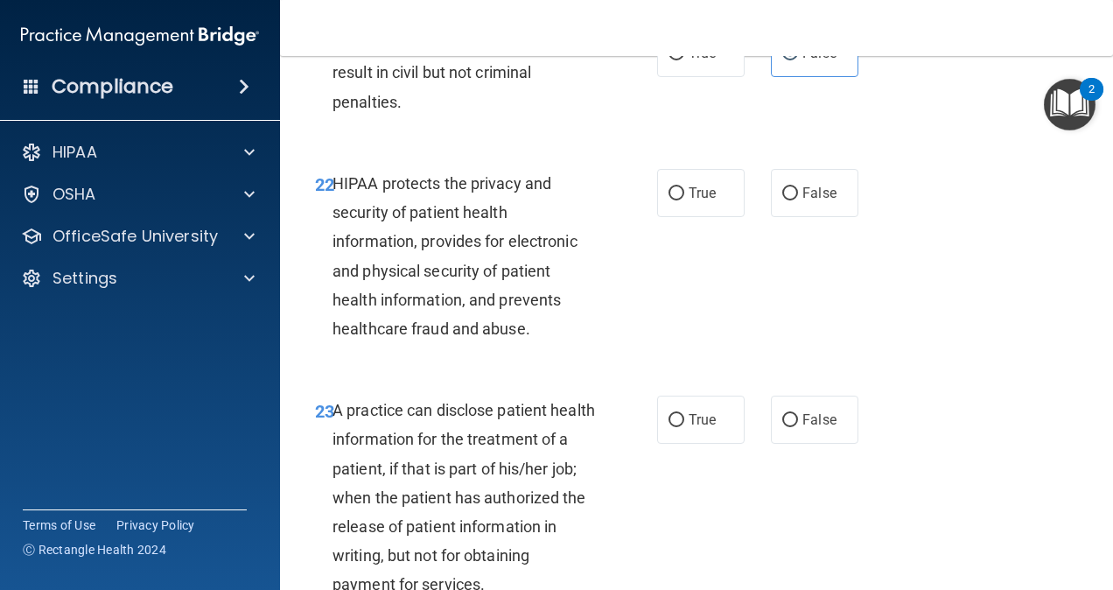
scroll to position [3663, 0]
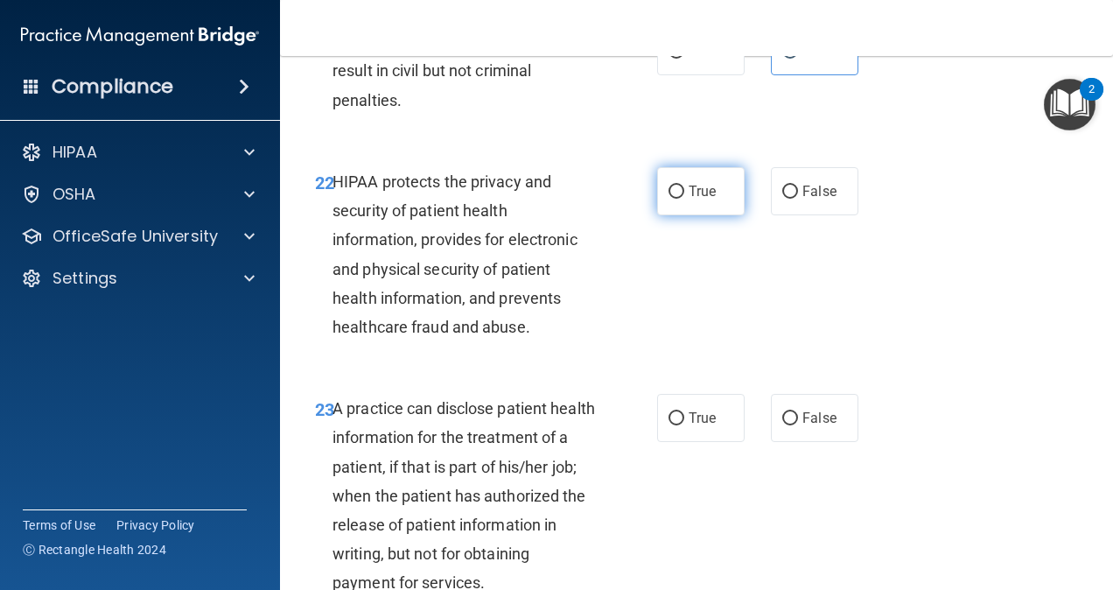
click at [713, 215] on label "True" at bounding box center [701, 191] width 88 height 48
click at [685, 199] on input "True" at bounding box center [677, 192] width 16 height 13
radio input "true"
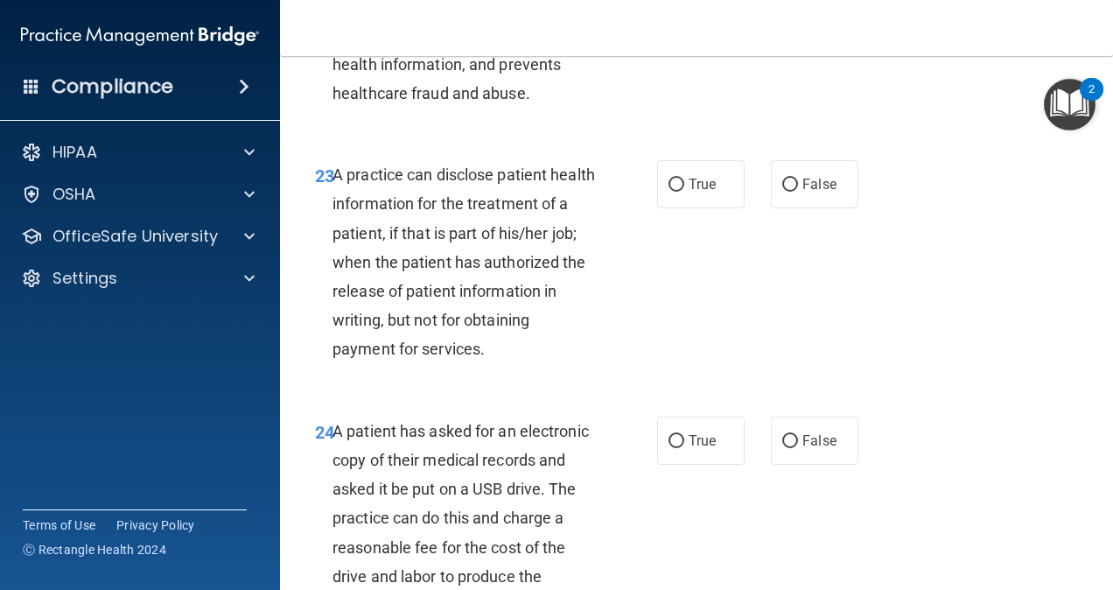
scroll to position [3897, 0]
click at [699, 203] on label "True" at bounding box center [701, 183] width 88 height 48
click at [685, 191] on input "True" at bounding box center [677, 184] width 16 height 13
radio input "true"
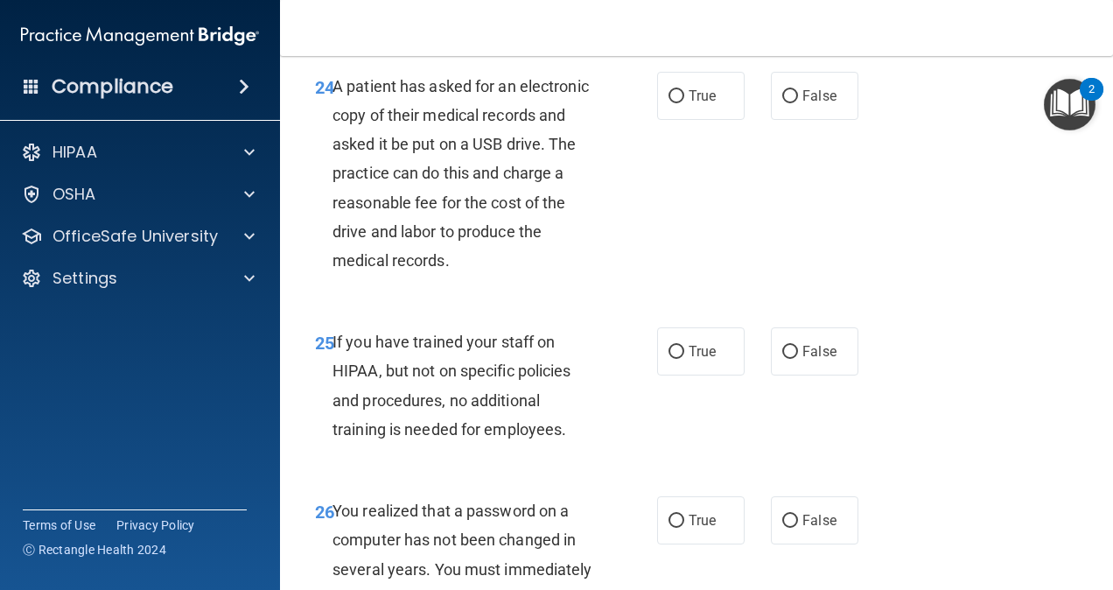
scroll to position [4243, 0]
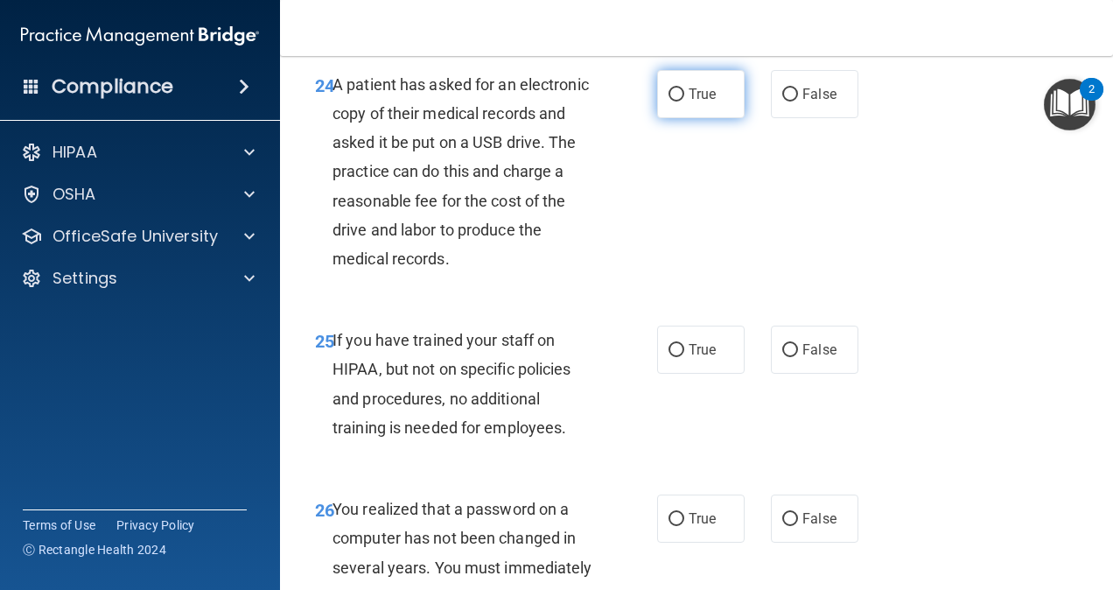
click at [694, 102] on span "True" at bounding box center [702, 94] width 27 height 17
click at [685, 102] on input "True" at bounding box center [677, 94] width 16 height 13
radio input "true"
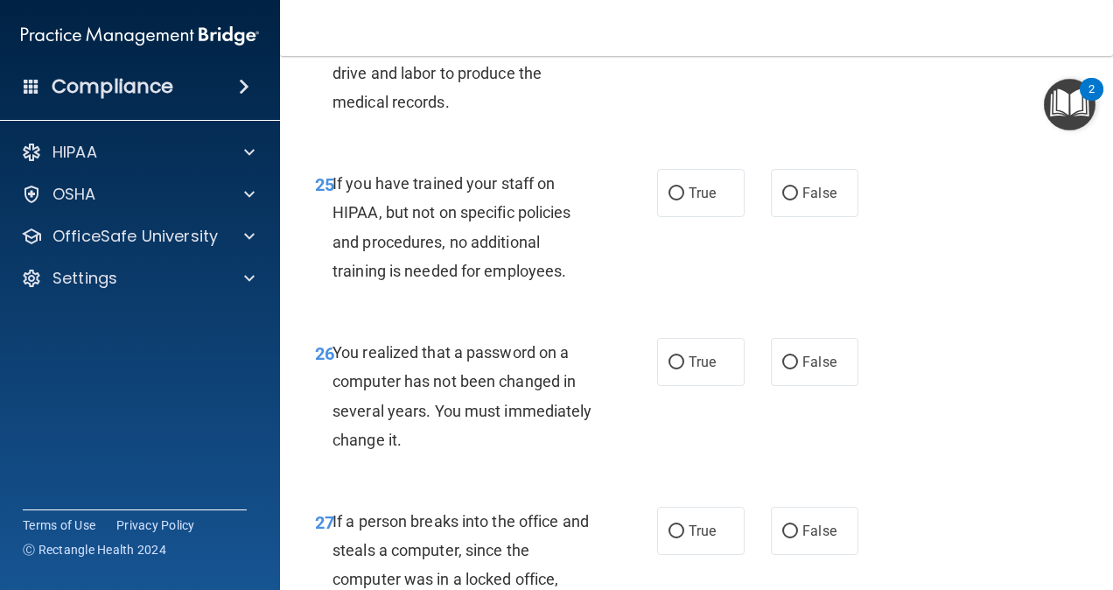
scroll to position [4402, 0]
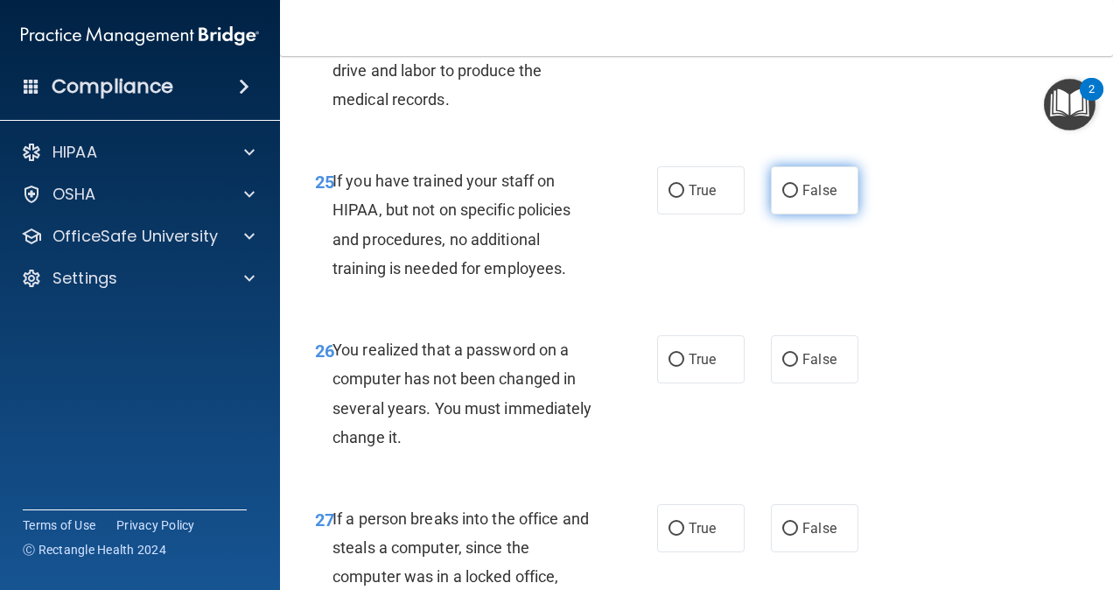
click at [818, 199] on span "False" at bounding box center [820, 190] width 34 height 17
click at [798, 198] on input "False" at bounding box center [791, 191] width 16 height 13
radio input "true"
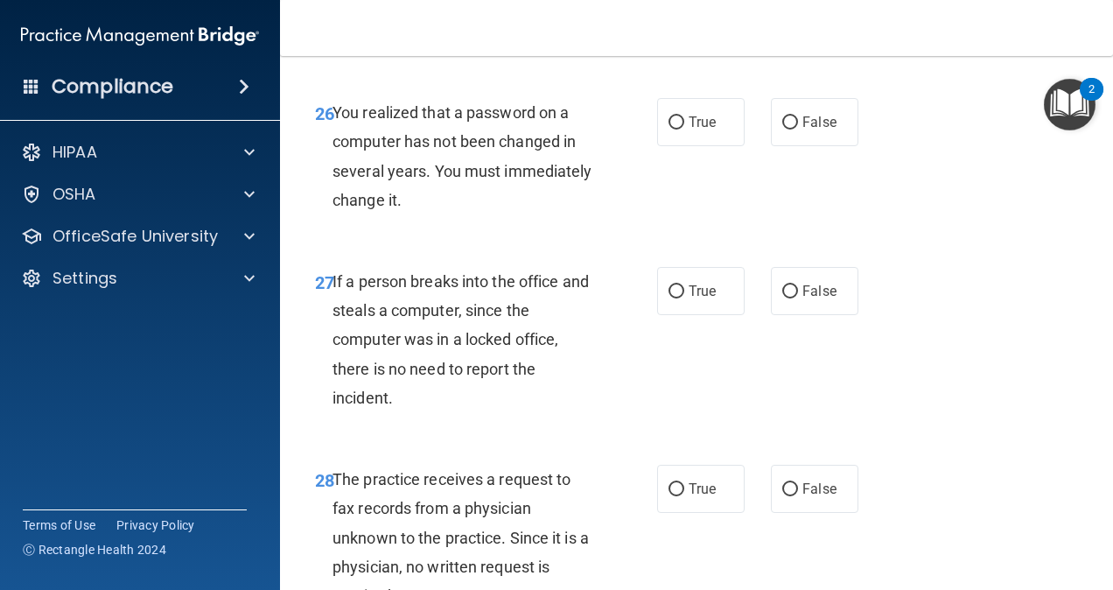
scroll to position [4640, 0]
click at [689, 130] on span "True" at bounding box center [702, 121] width 27 height 17
click at [685, 129] on input "True" at bounding box center [677, 122] width 16 height 13
radio input "true"
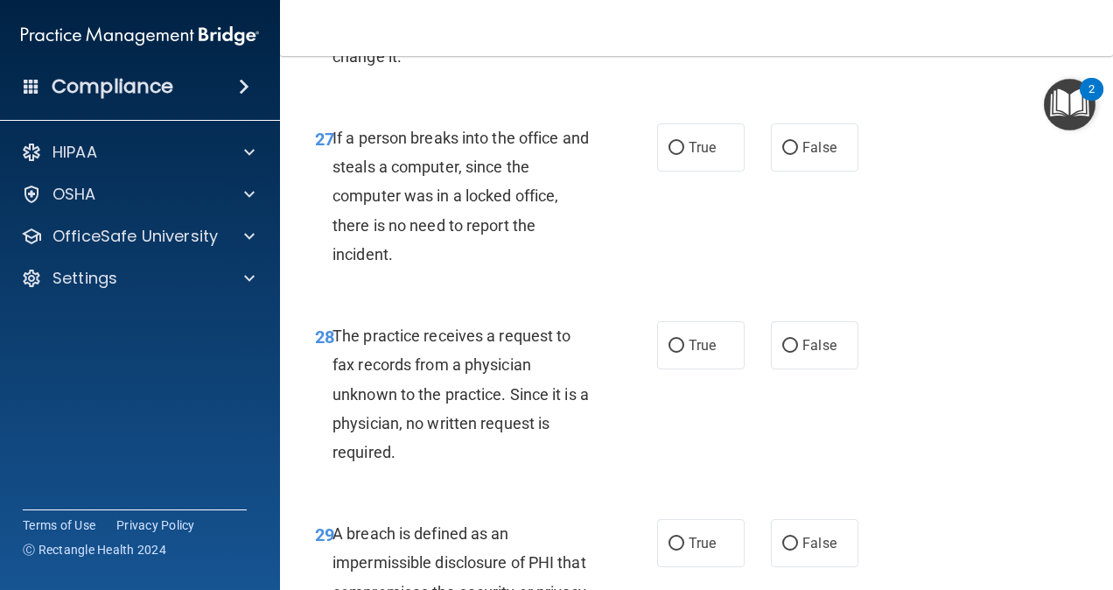
scroll to position [4794, 0]
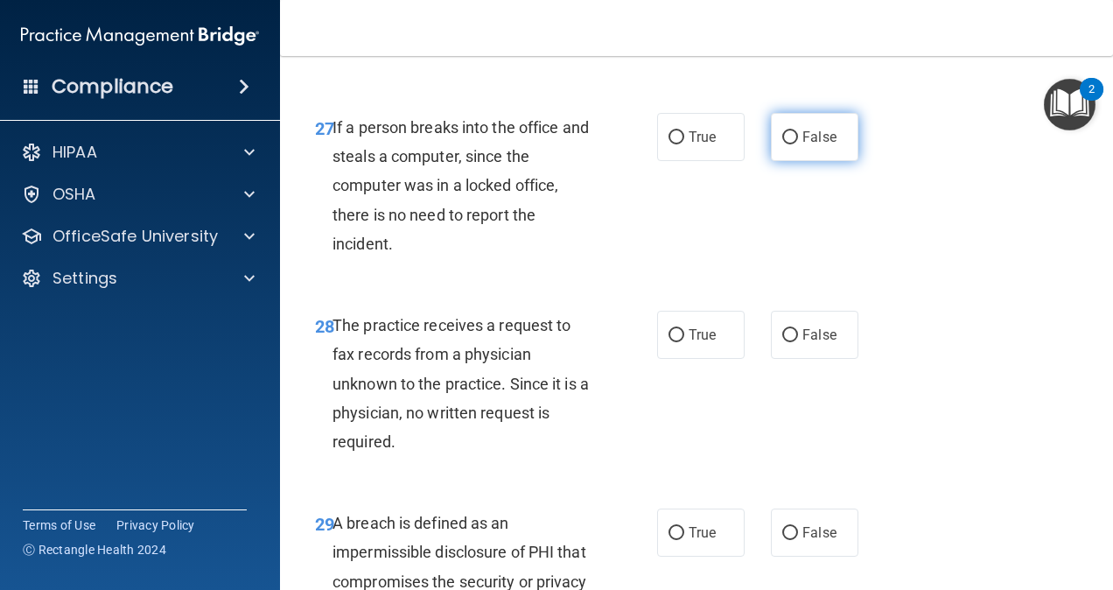
click at [798, 161] on label "False" at bounding box center [815, 137] width 88 height 48
click at [798, 144] on input "False" at bounding box center [791, 137] width 16 height 13
radio input "true"
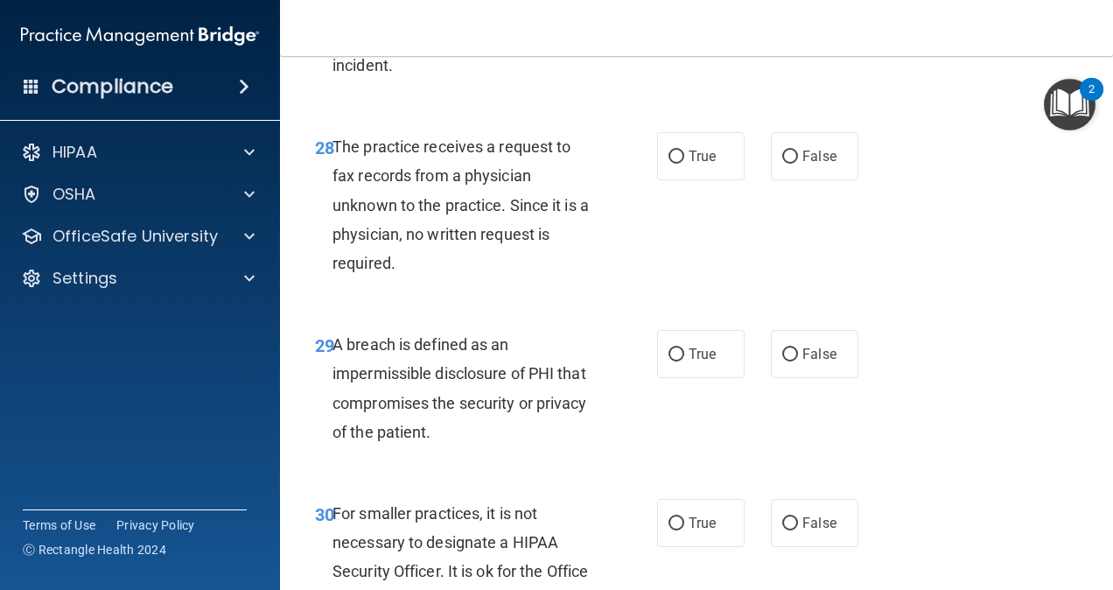
scroll to position [4977, 0]
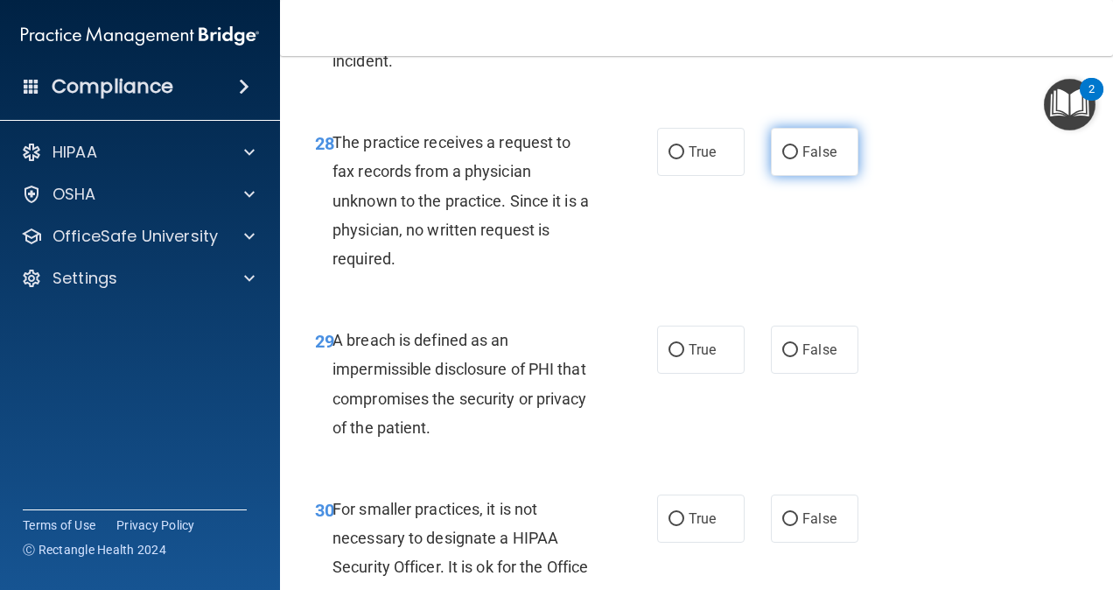
click at [815, 160] on span "False" at bounding box center [820, 152] width 34 height 17
click at [798, 159] on input "False" at bounding box center [791, 152] width 16 height 13
radio input "true"
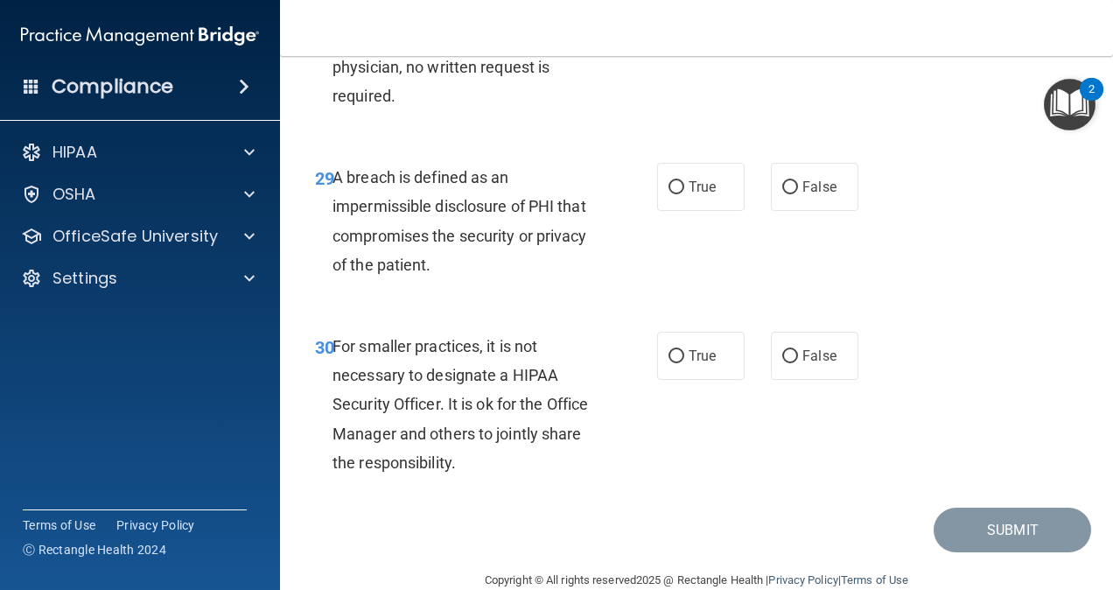
scroll to position [5141, 0]
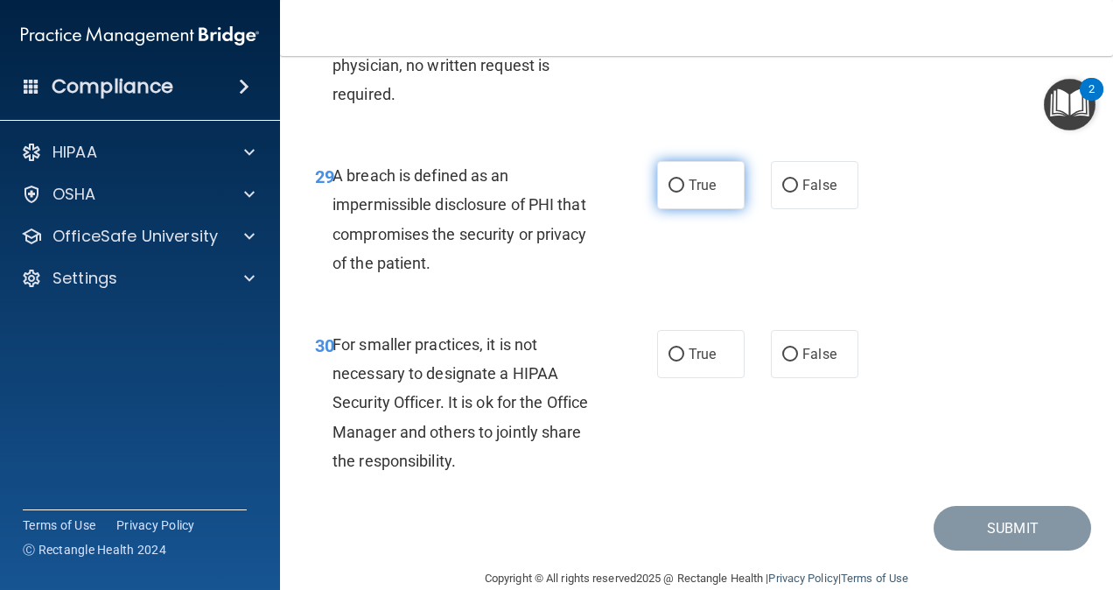
click at [697, 193] on span "True" at bounding box center [702, 185] width 27 height 17
click at [685, 193] on input "True" at bounding box center [677, 185] width 16 height 13
radio input "true"
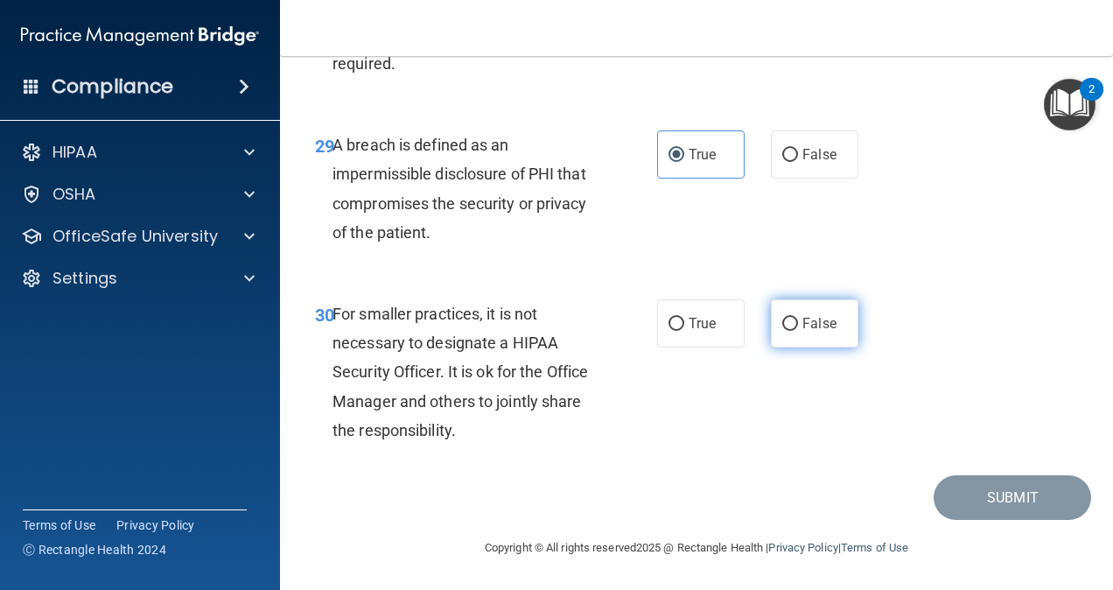
click at [804, 329] on span "False" at bounding box center [820, 323] width 34 height 17
click at [798, 329] on input "False" at bounding box center [791, 324] width 16 height 13
radio input "true"
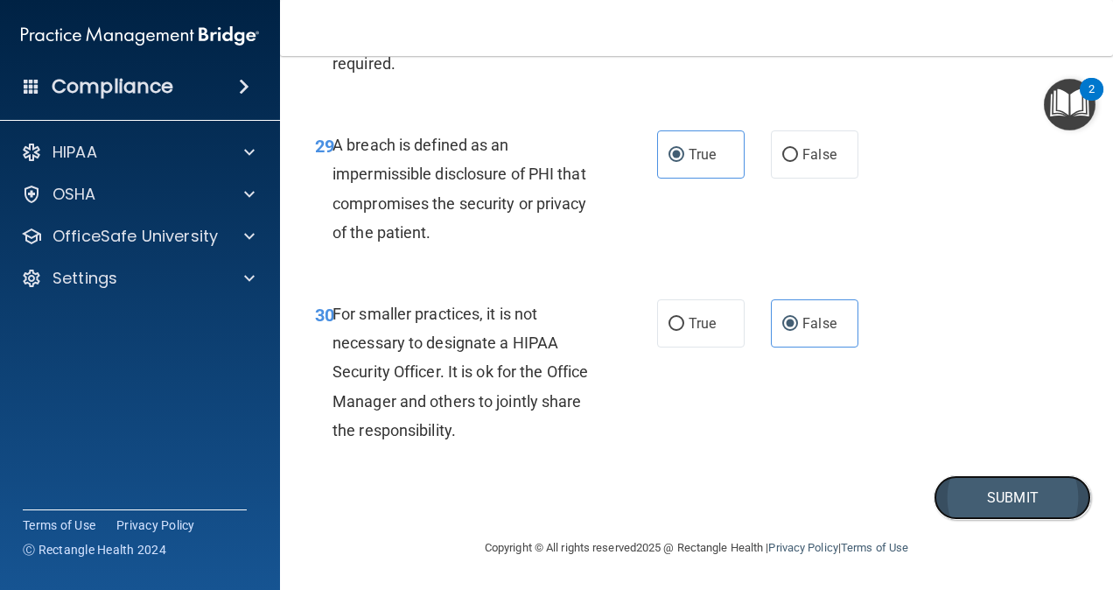
click at [1020, 495] on button "Submit" at bounding box center [1013, 497] width 158 height 45
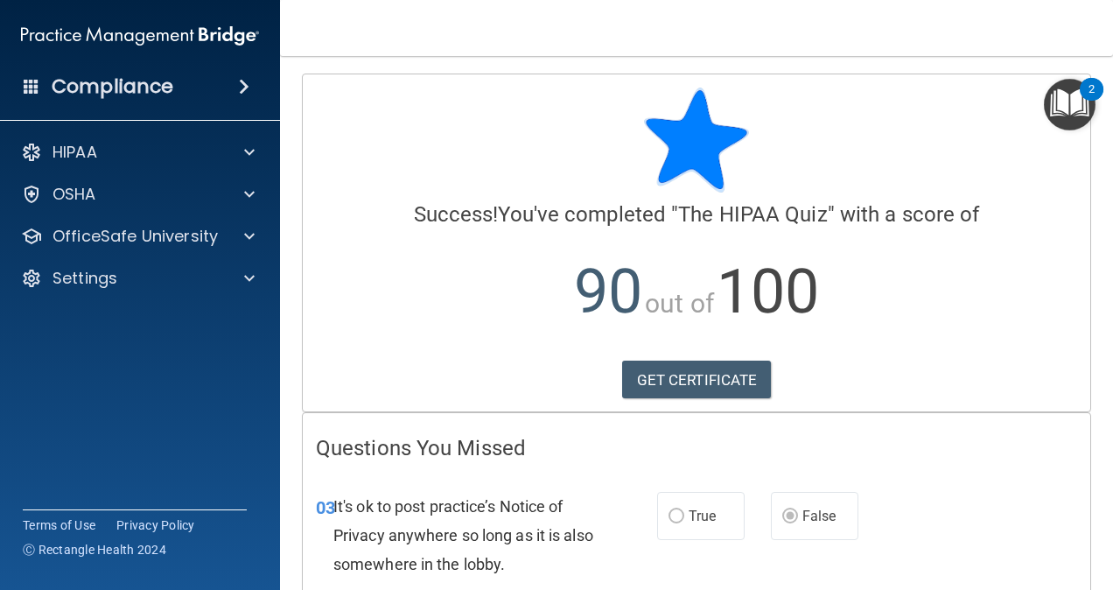
click at [153, 77] on h4 "Compliance" at bounding box center [113, 86] width 122 height 25
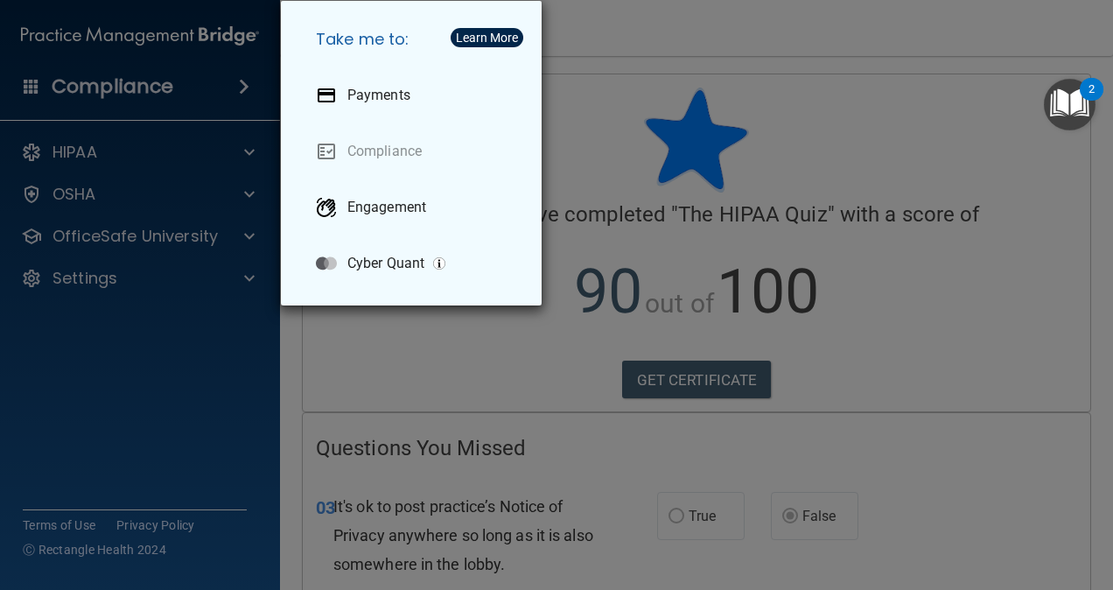
click at [486, 40] on div "Learn More" at bounding box center [487, 38] width 62 height 12
click at [785, 177] on div "Take me to: Payments Compliance Engagement Cyber Quant" at bounding box center [556, 295] width 1113 height 590
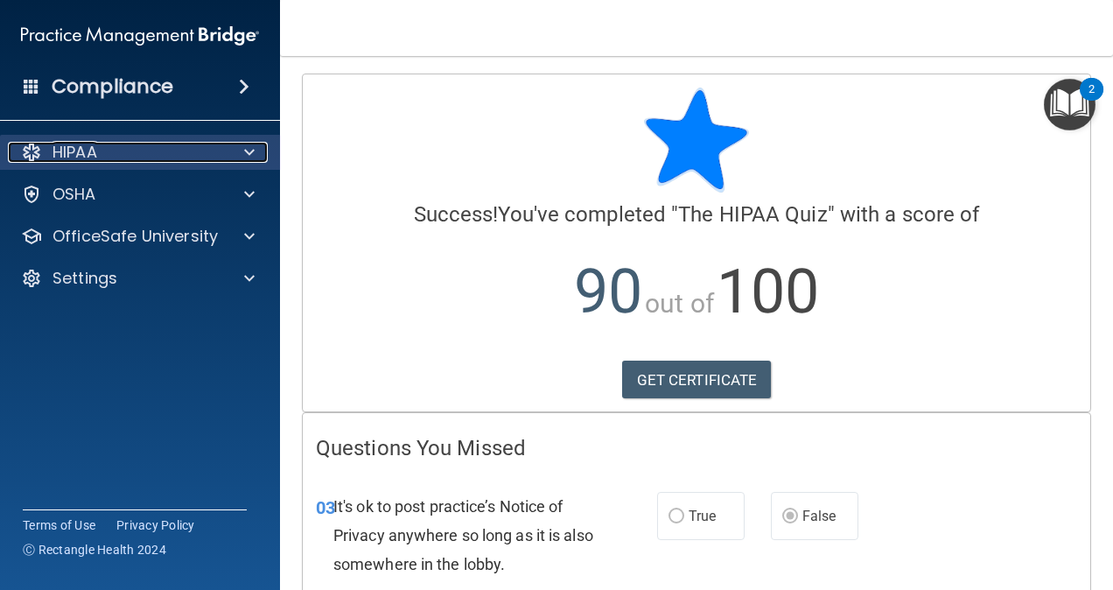
click at [249, 154] on span at bounding box center [249, 152] width 11 height 21
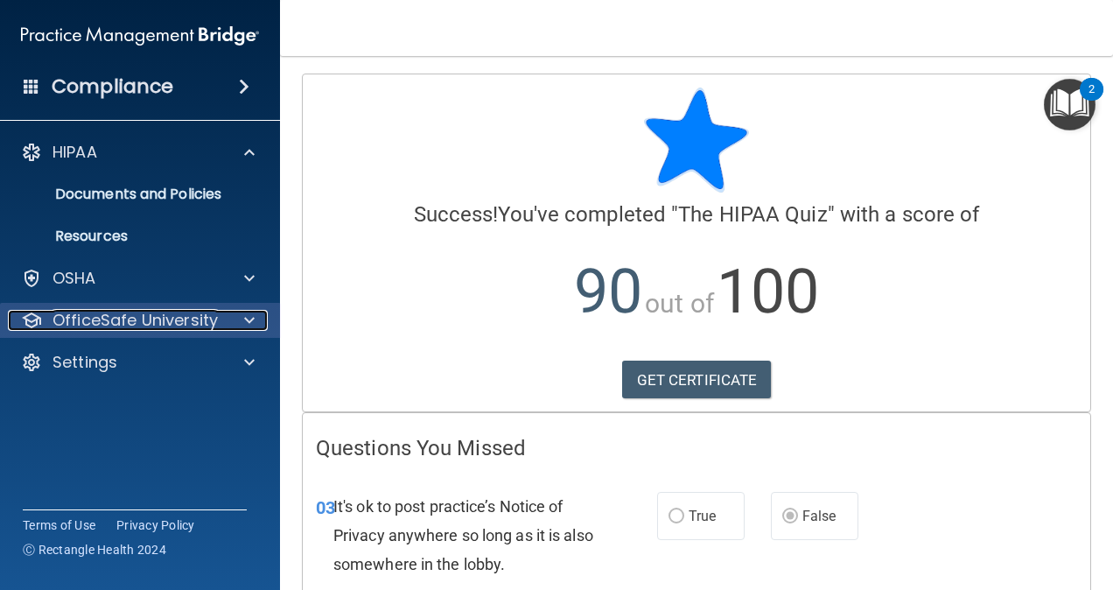
click at [152, 325] on p "OfficeSafe University" at bounding box center [135, 320] width 165 height 21
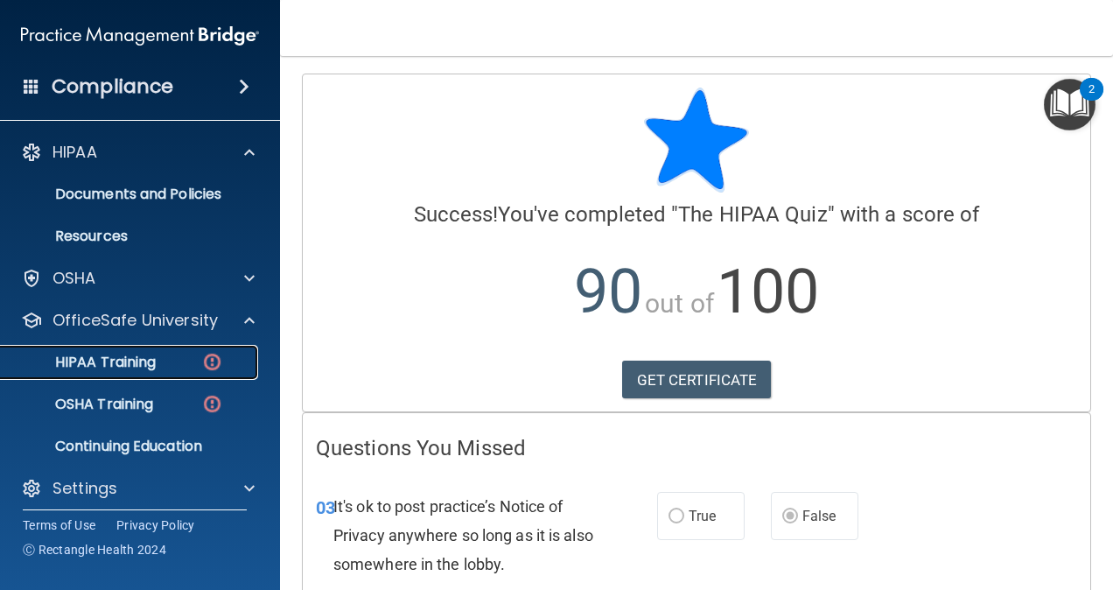
click at [137, 362] on p "HIPAA Training" at bounding box center [83, 363] width 144 height 18
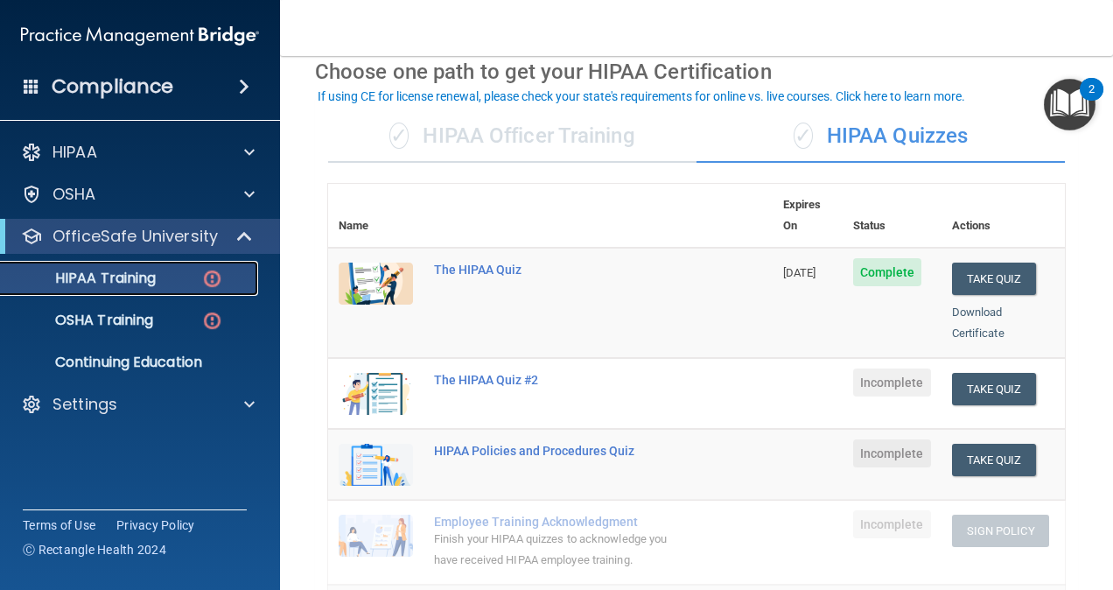
scroll to position [113, 0]
